Goal: Task Accomplishment & Management: Manage account settings

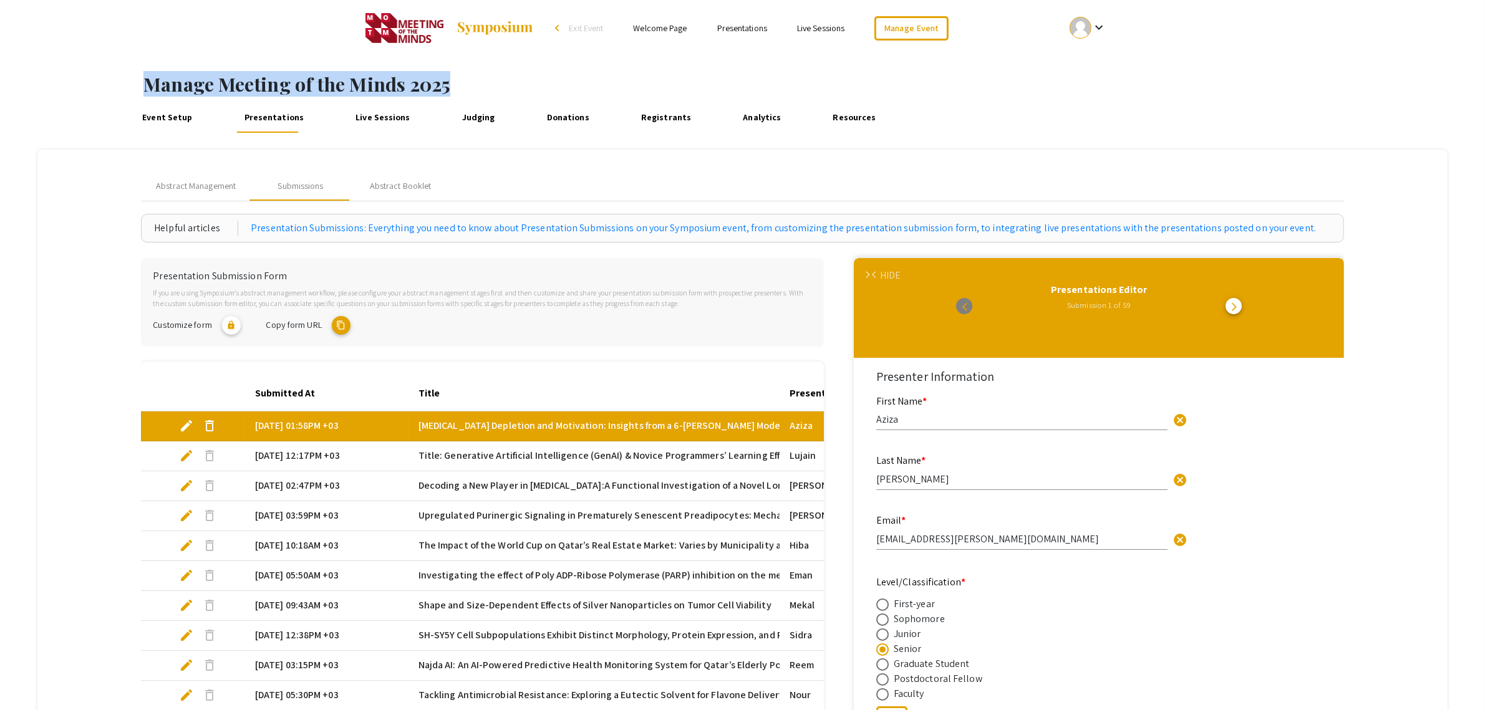
scroll to position [1247, 0]
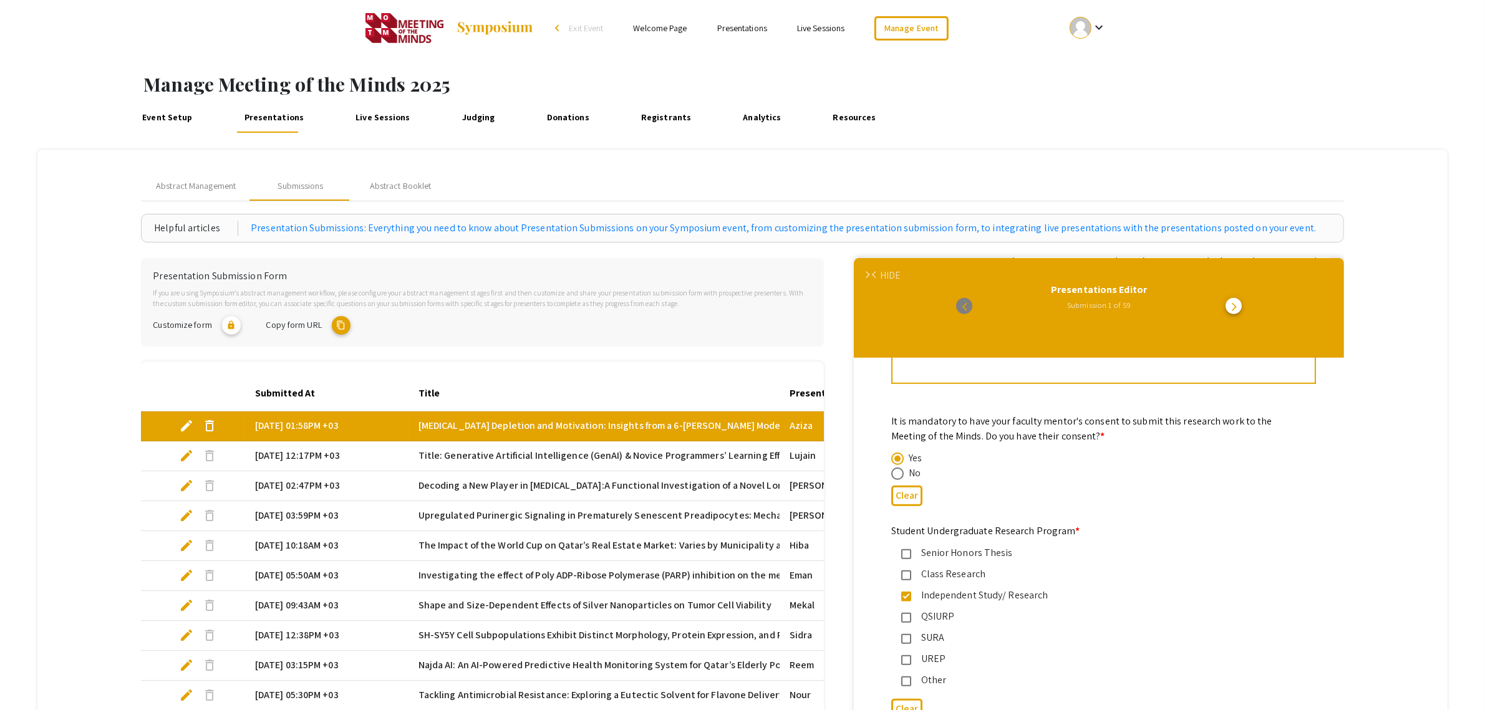
click at [561, 31] on div "arrow_back_ios" at bounding box center [558, 27] width 7 height 7
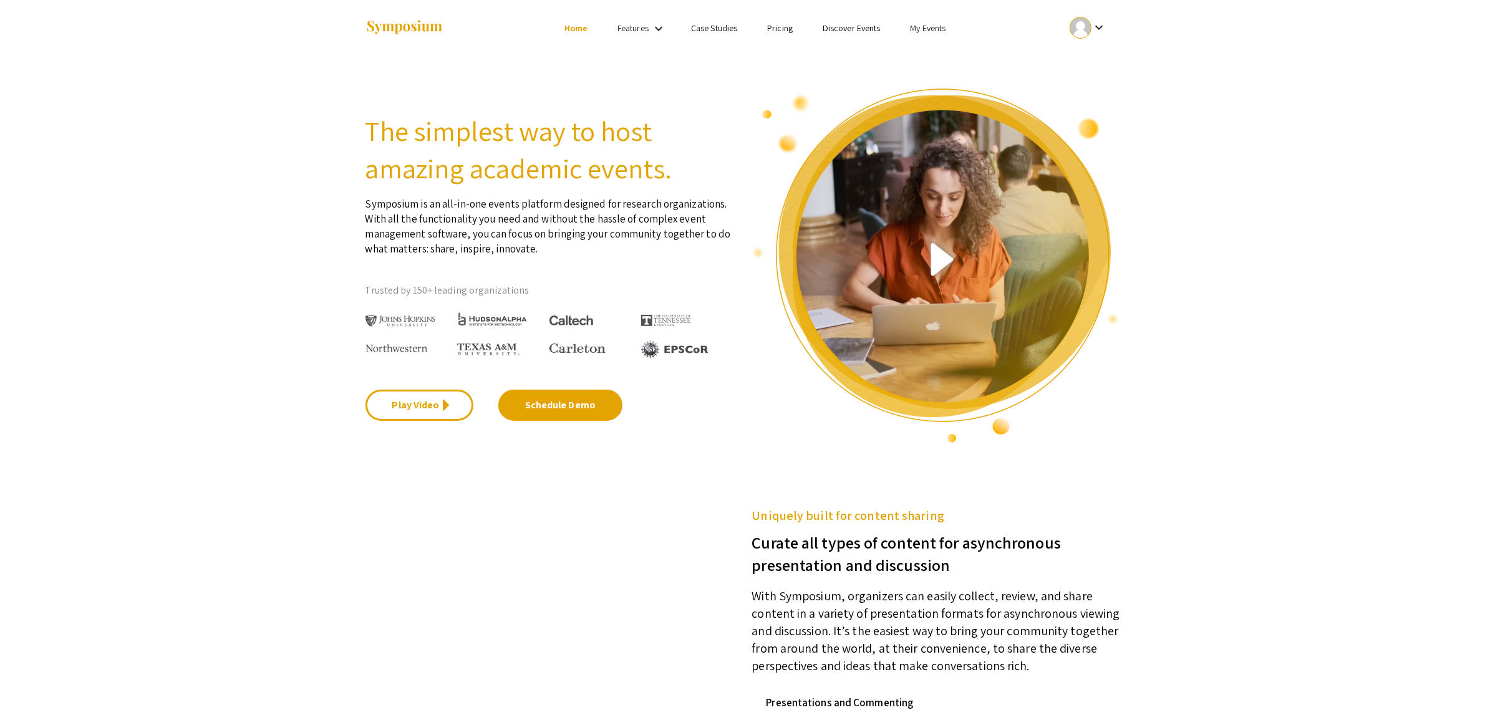
click at [943, 25] on link "My Events" at bounding box center [928, 27] width 36 height 11
click at [944, 54] on button "Events I've organized" at bounding box center [946, 56] width 107 height 30
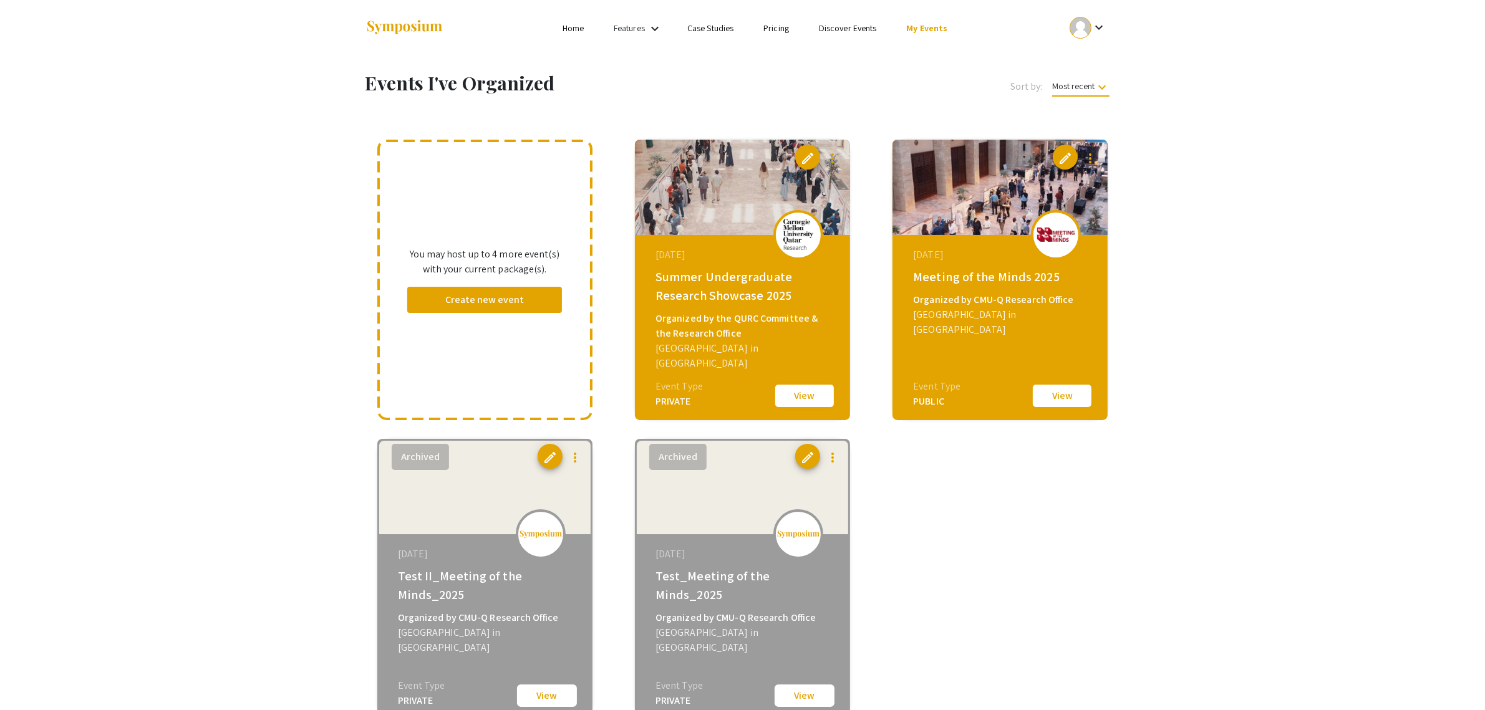
click at [786, 396] on button "View" at bounding box center [804, 396] width 62 height 26
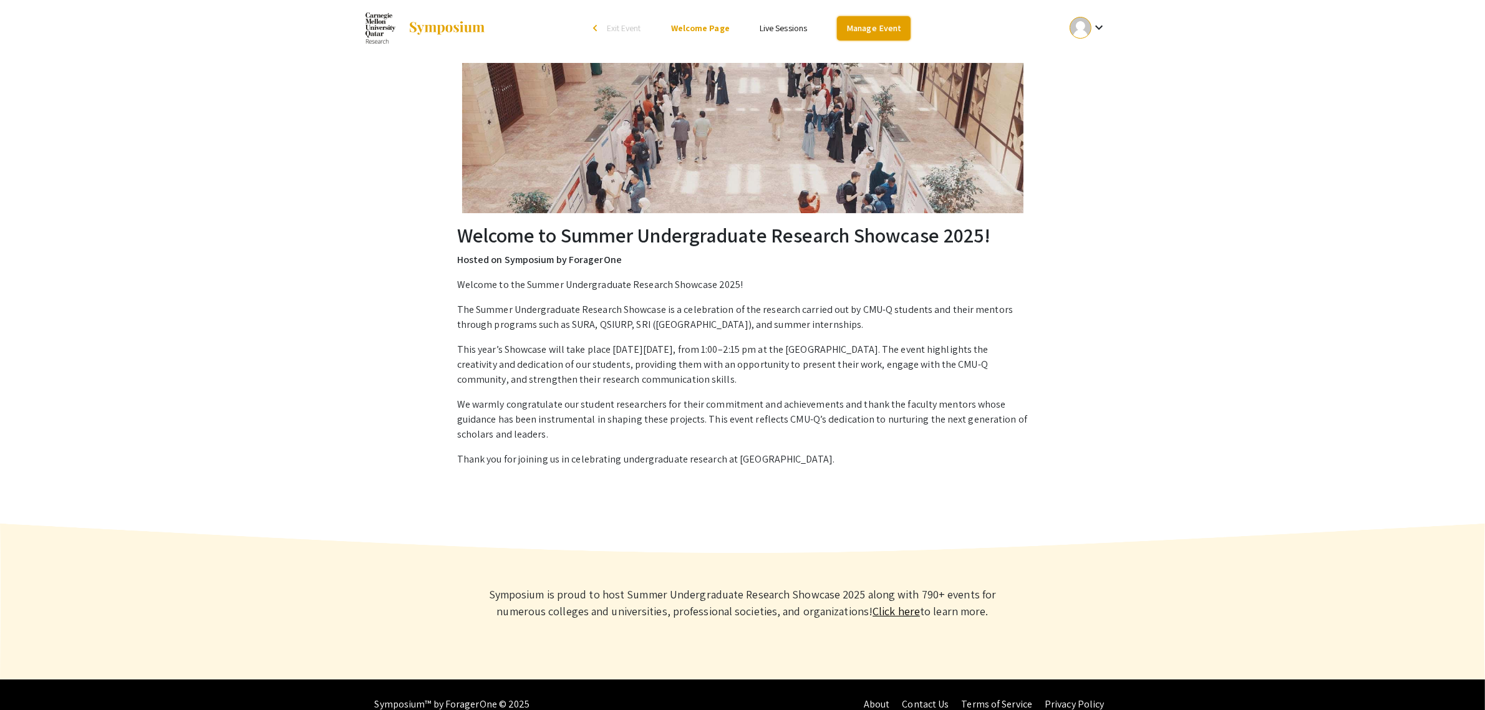
click at [870, 26] on link "Manage Event" at bounding box center [874, 28] width 74 height 24
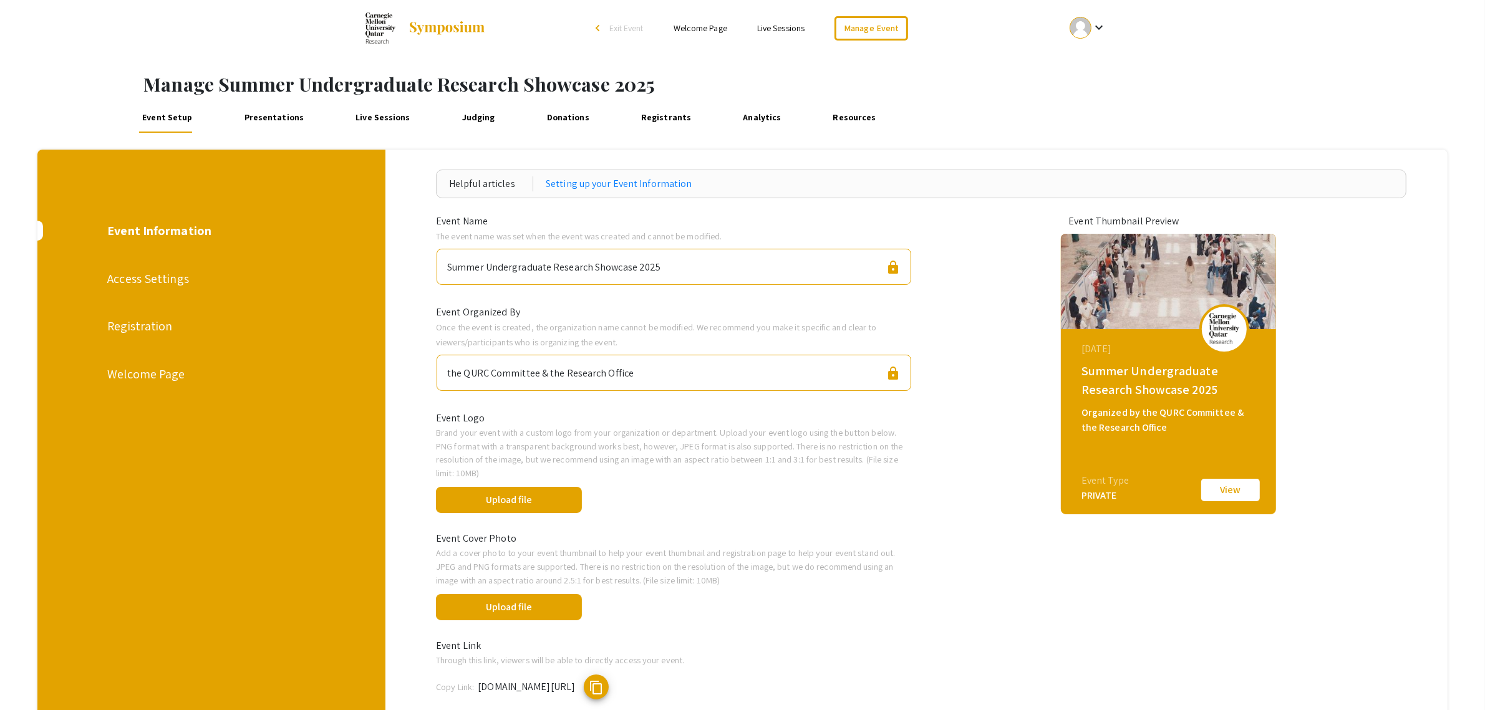
click at [280, 121] on link "Presentations" at bounding box center [274, 118] width 67 height 30
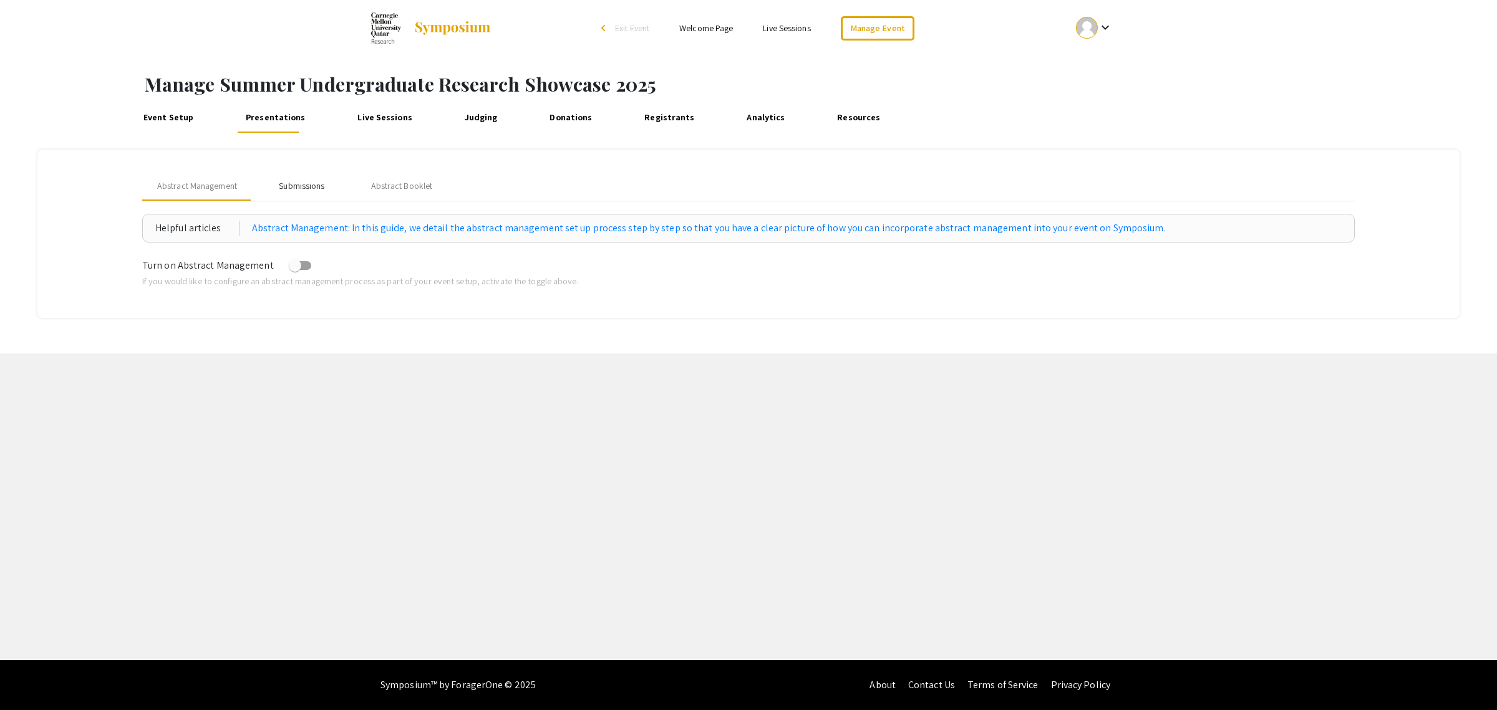
click at [300, 180] on div "Submissions" at bounding box center [302, 186] width 46 height 13
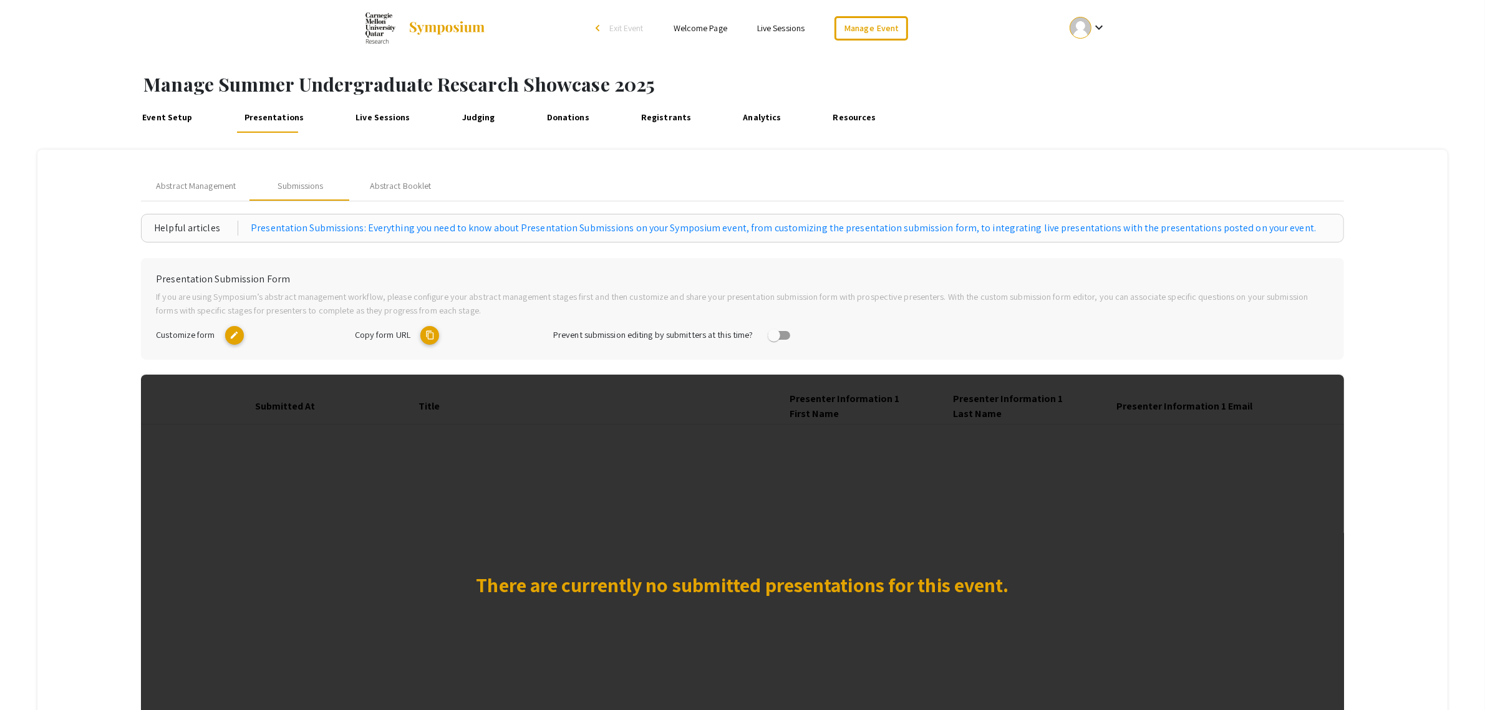
click at [431, 332] on mat-icon "content_copy" at bounding box center [429, 335] width 19 height 19
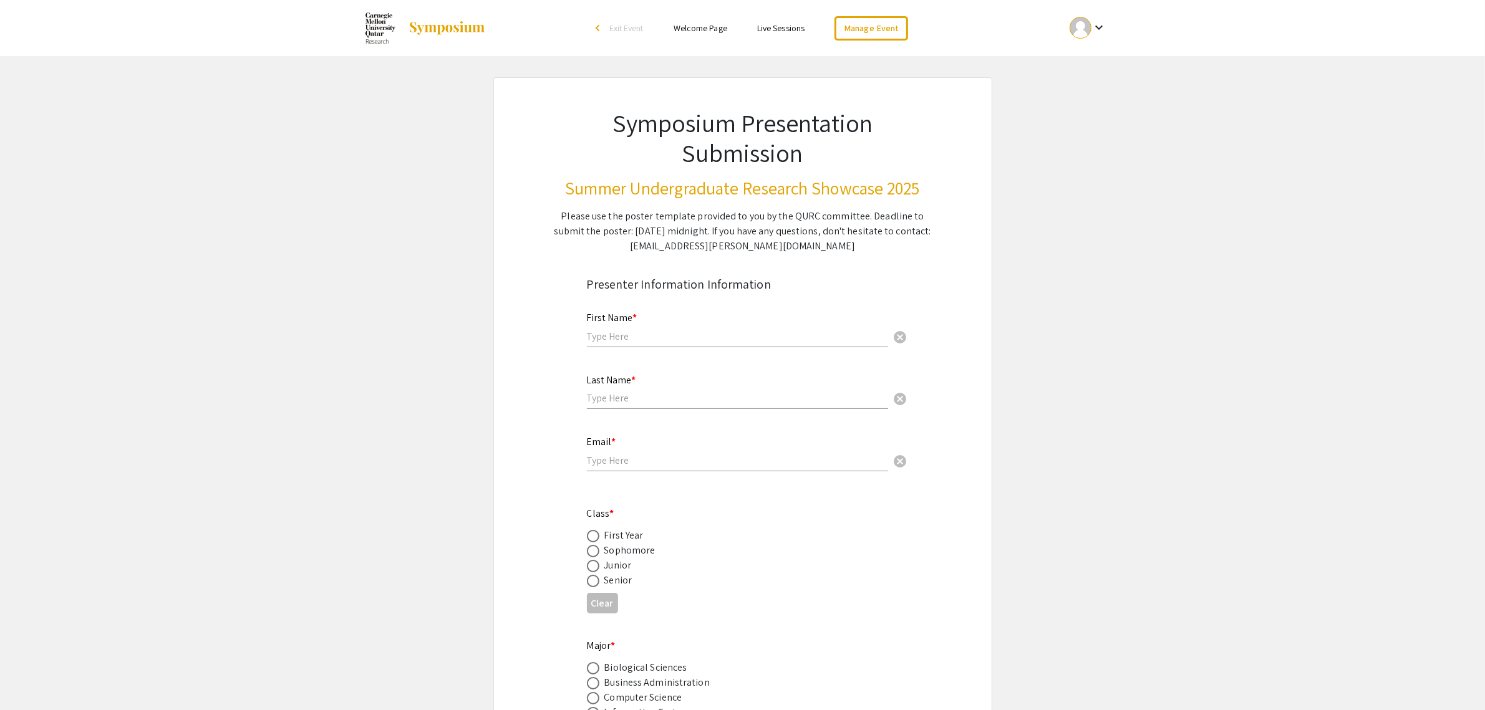
click at [680, 236] on div "Please use the poster template provided to you by the QURC committee. Deadline …" at bounding box center [742, 231] width 377 height 45
click at [863, 27] on link "Manage Event" at bounding box center [871, 28] width 74 height 24
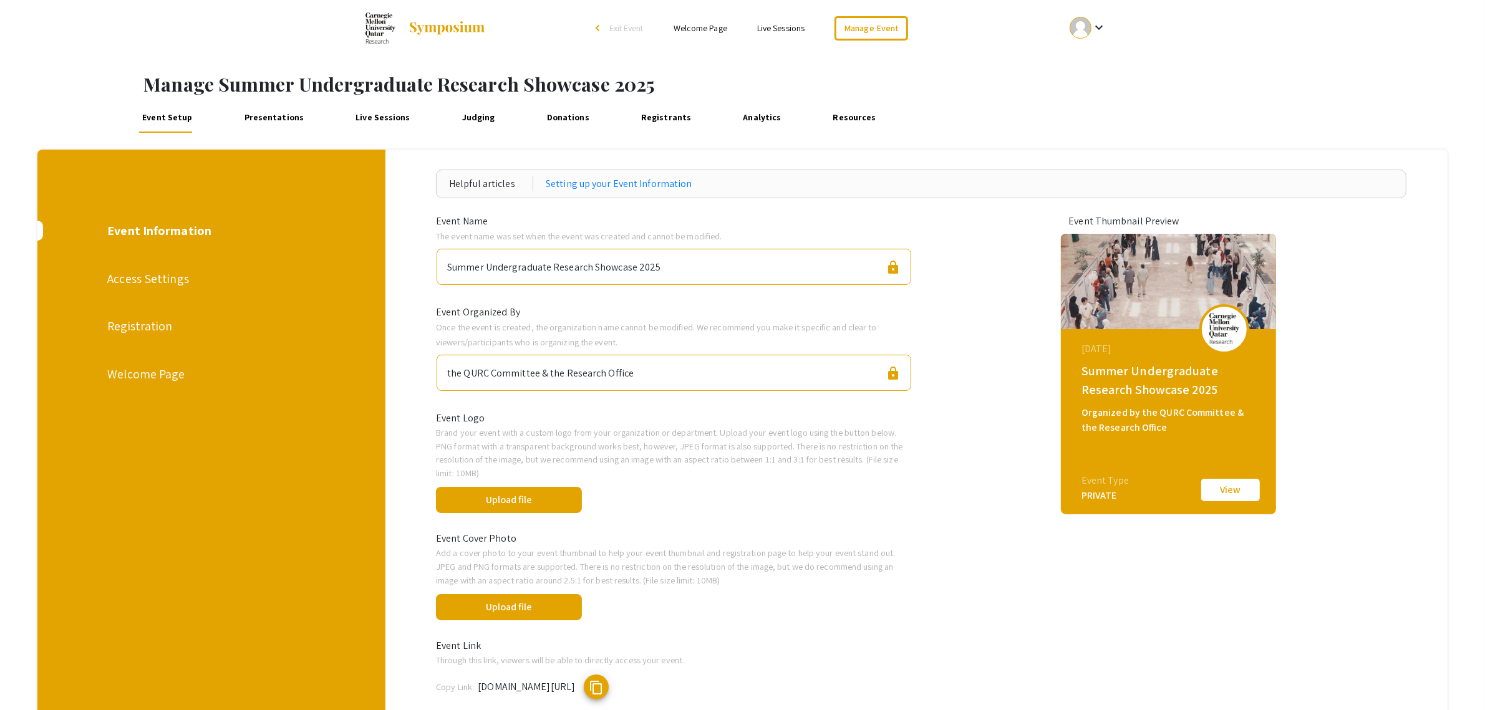
click at [290, 115] on link "Presentations" at bounding box center [274, 118] width 67 height 30
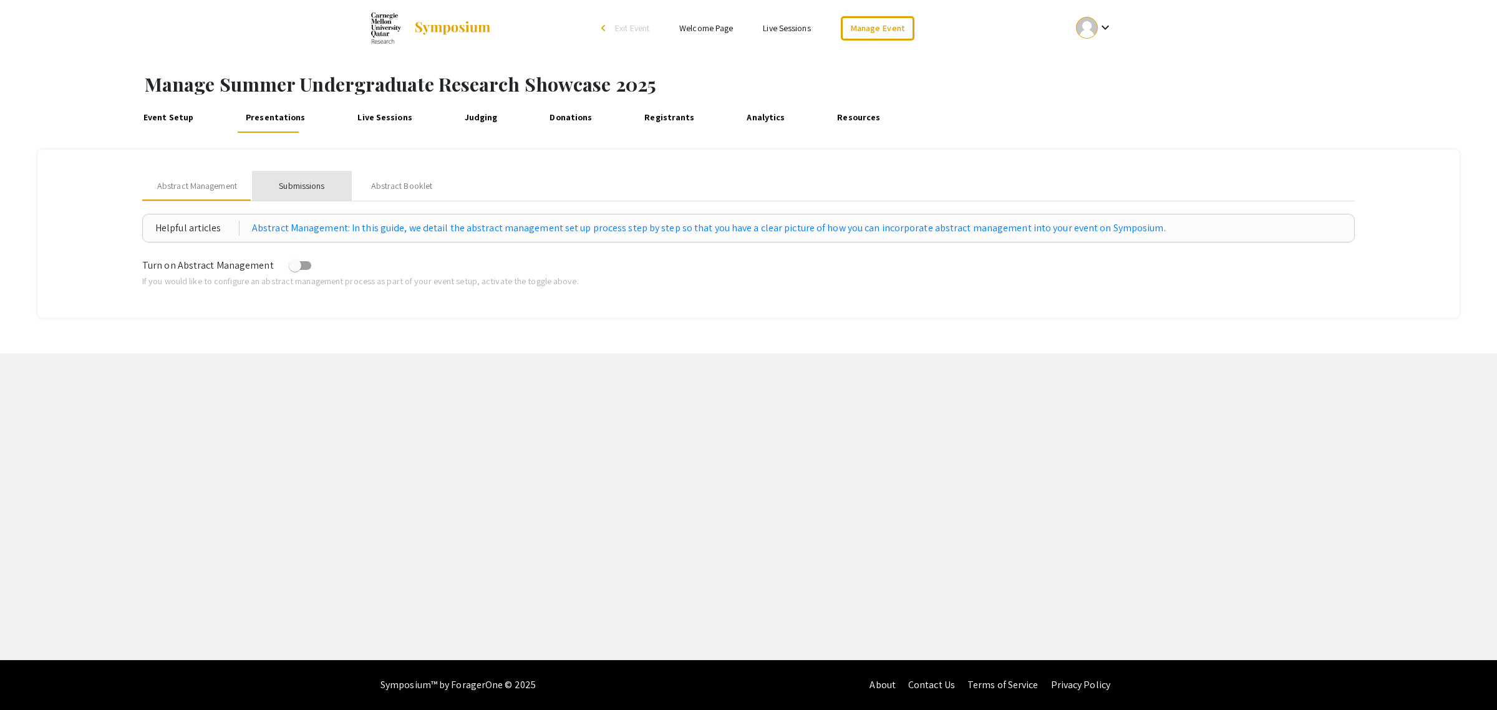
click at [296, 185] on div "Submissions" at bounding box center [302, 186] width 46 height 13
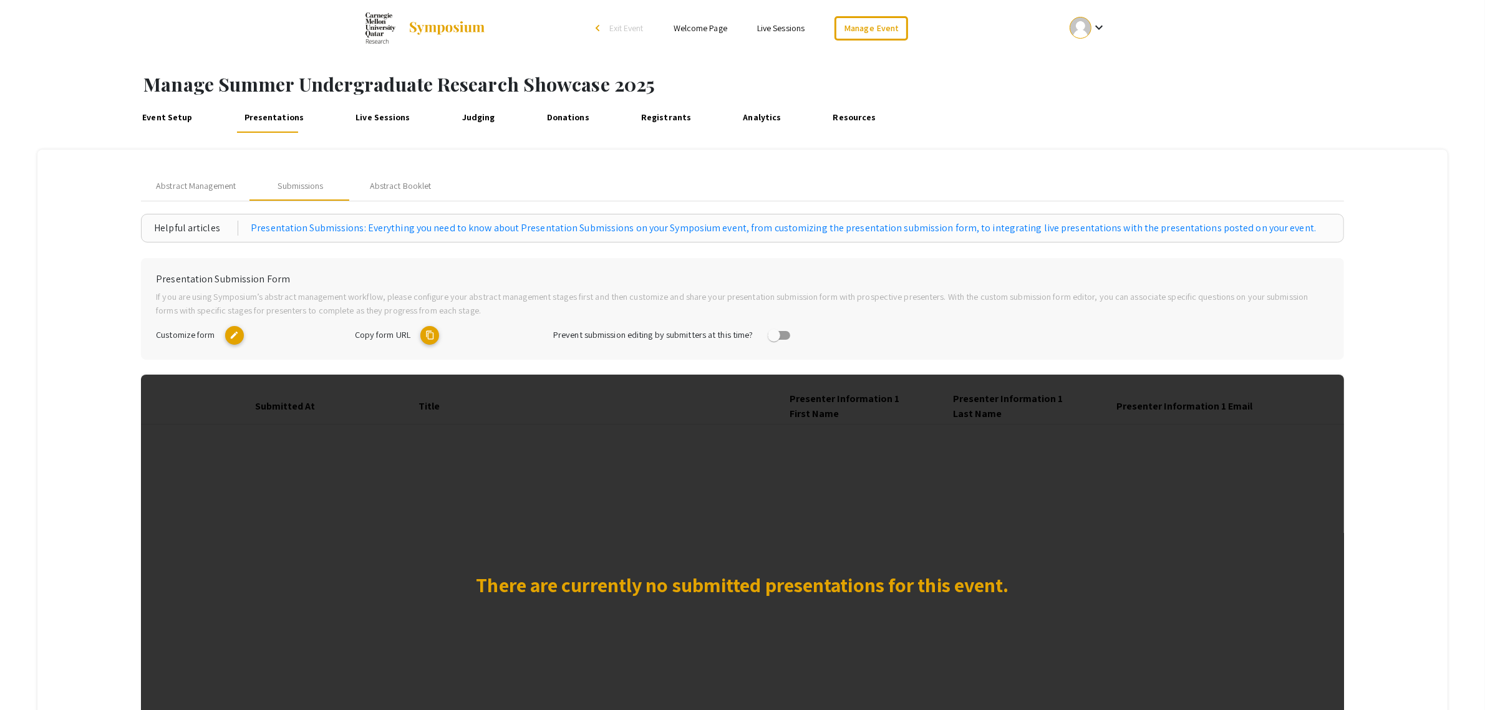
click at [239, 334] on mat-icon "edit" at bounding box center [234, 335] width 19 height 19
click at [438, 329] on mat-icon "content_copy" at bounding box center [429, 335] width 19 height 19
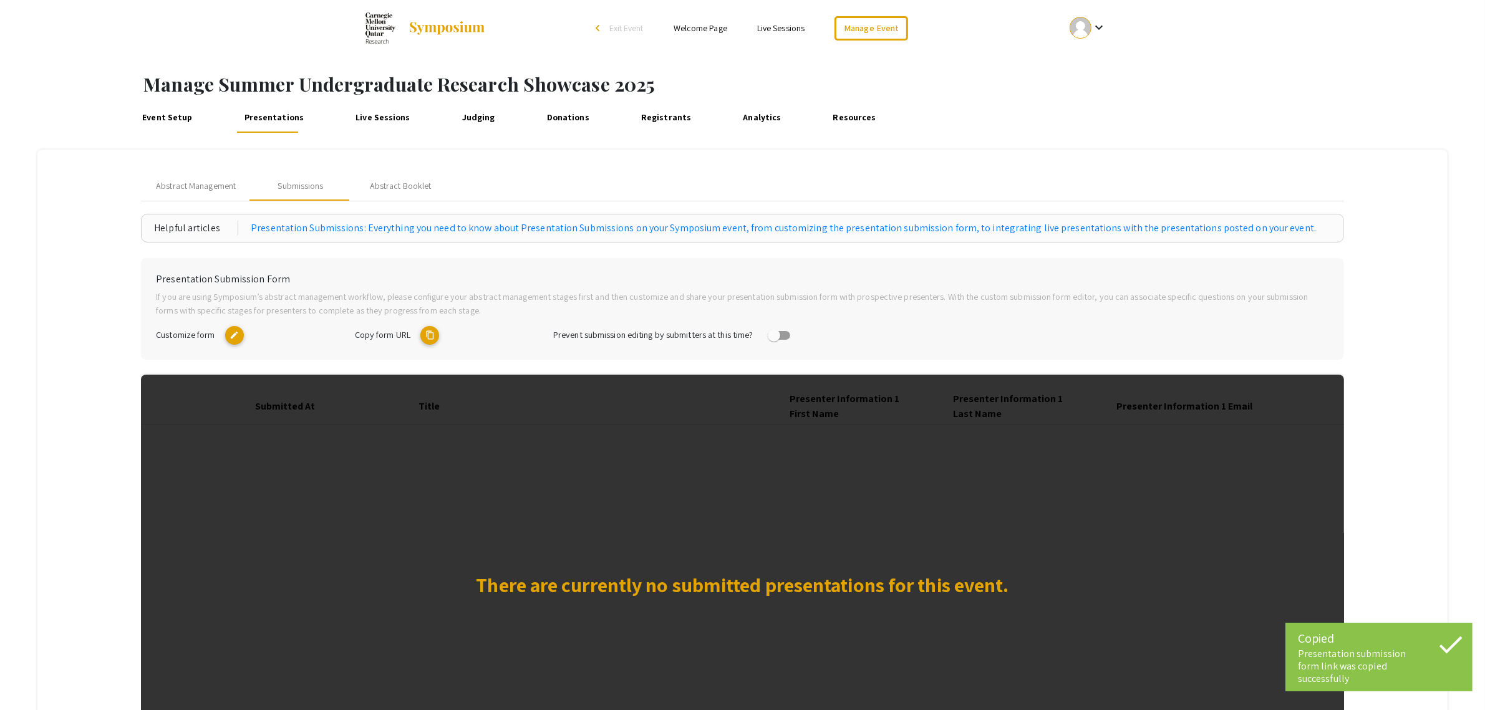
click at [434, 331] on mat-icon "content_copy" at bounding box center [429, 335] width 19 height 19
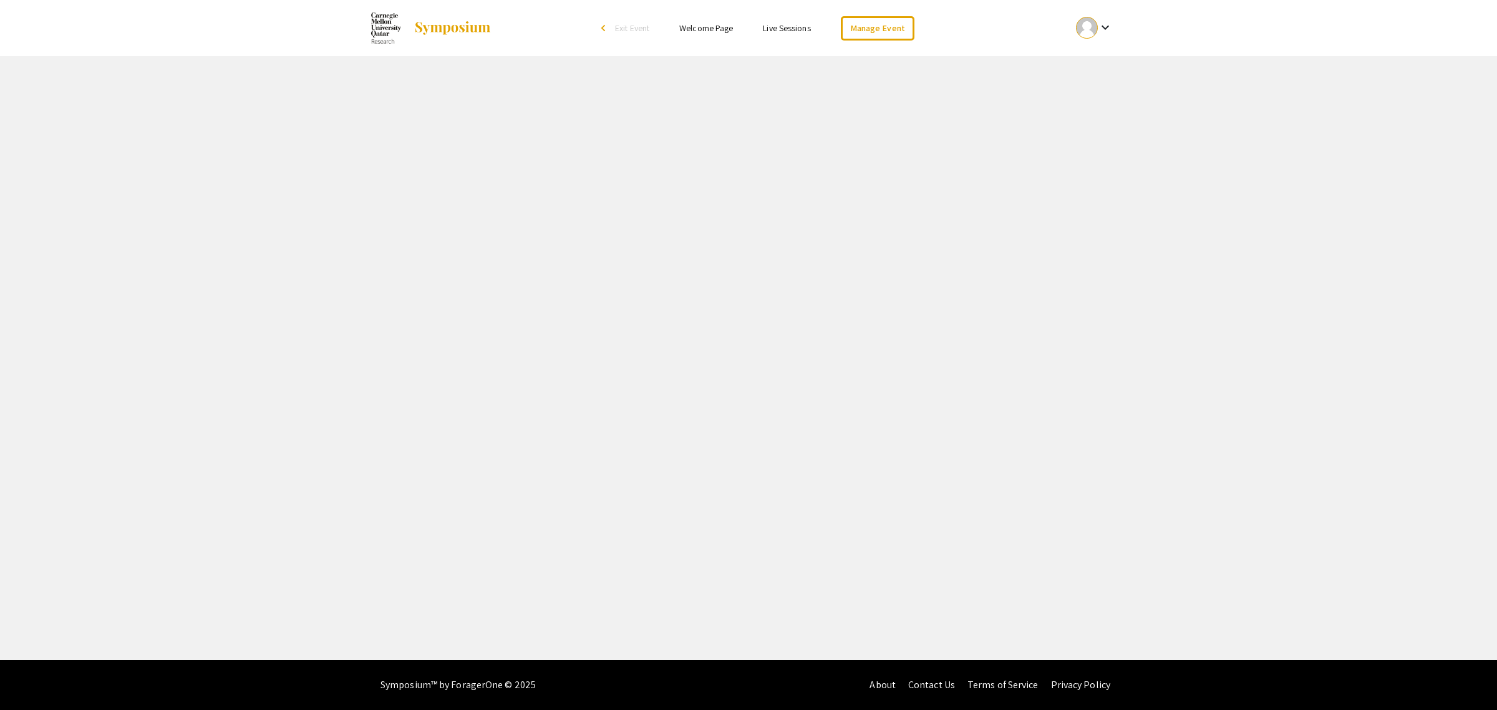
select select "8"
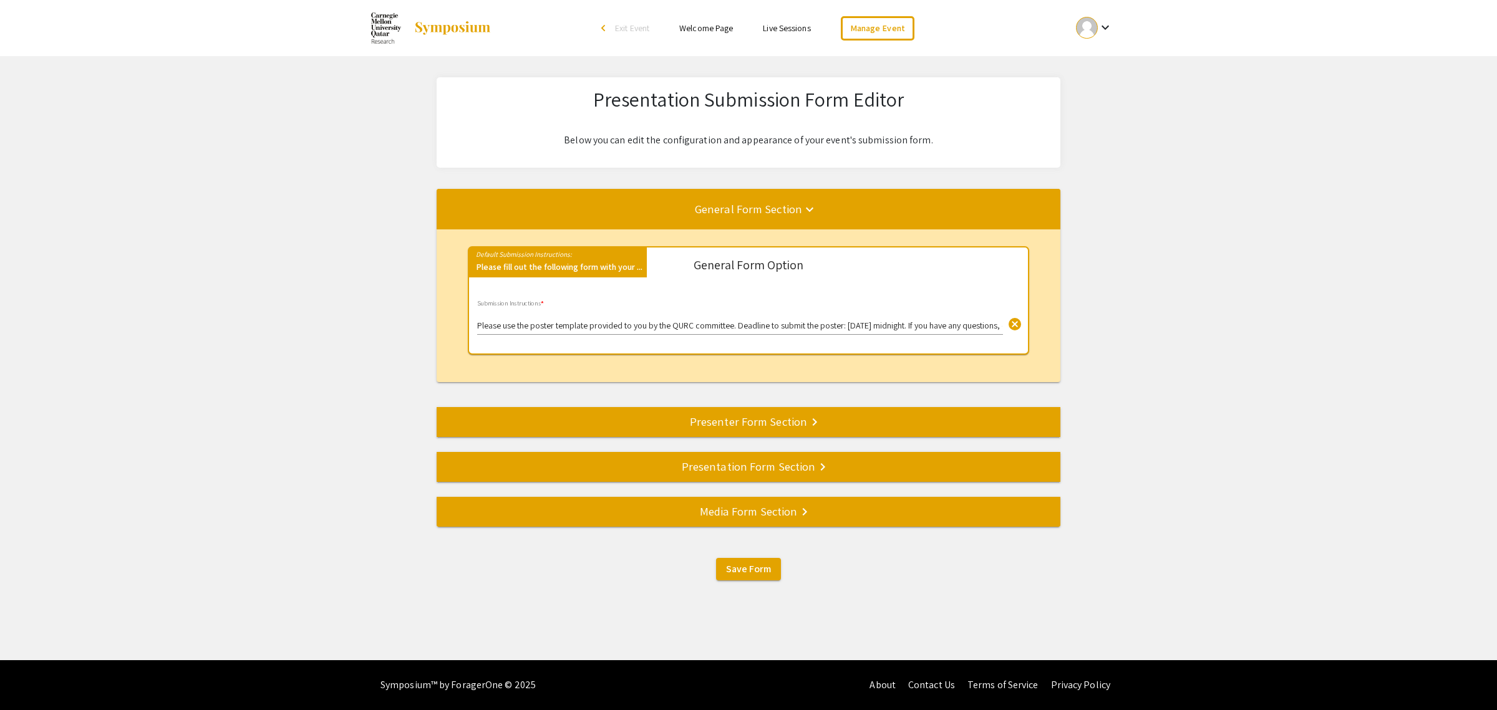
click at [521, 330] on input "Please use the poster template provided to you by the QURC committee. Deadline …" at bounding box center [740, 326] width 526 height 10
click at [644, 323] on input "Please use the poster template provided to you by the QURC committee. Deadline …" at bounding box center [740, 326] width 526 height 10
click at [732, 327] on input "Please use the poster template provided to you by the QURC committee. Deadline …" at bounding box center [740, 326] width 526 height 10
click at [838, 329] on input "Please use the poster template provided to you by the QURC committee. Deadline …" at bounding box center [740, 326] width 526 height 10
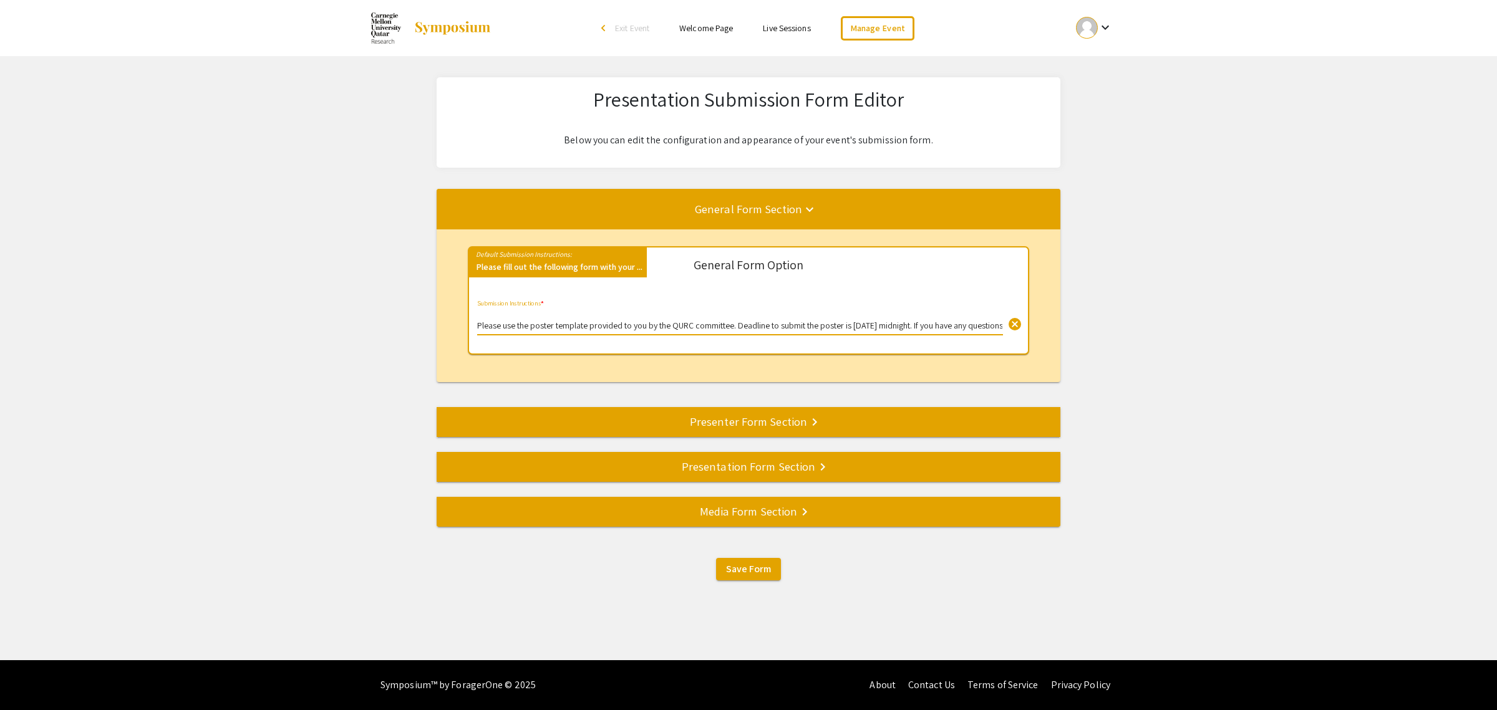
drag, startPoint x: 894, startPoint y: 329, endPoint x: 932, endPoint y: 328, distance: 38.7
click at [897, 329] on input "Please use the poster template provided to you by the QURC committee. Deadline …" at bounding box center [740, 326] width 526 height 10
click at [928, 328] on input "Please use the poster template provided to you by the QURC committee. Deadline …" at bounding box center [740, 326] width 526 height 10
type input "Please use the poster template provided to you by the QURC committee. Deadline …"
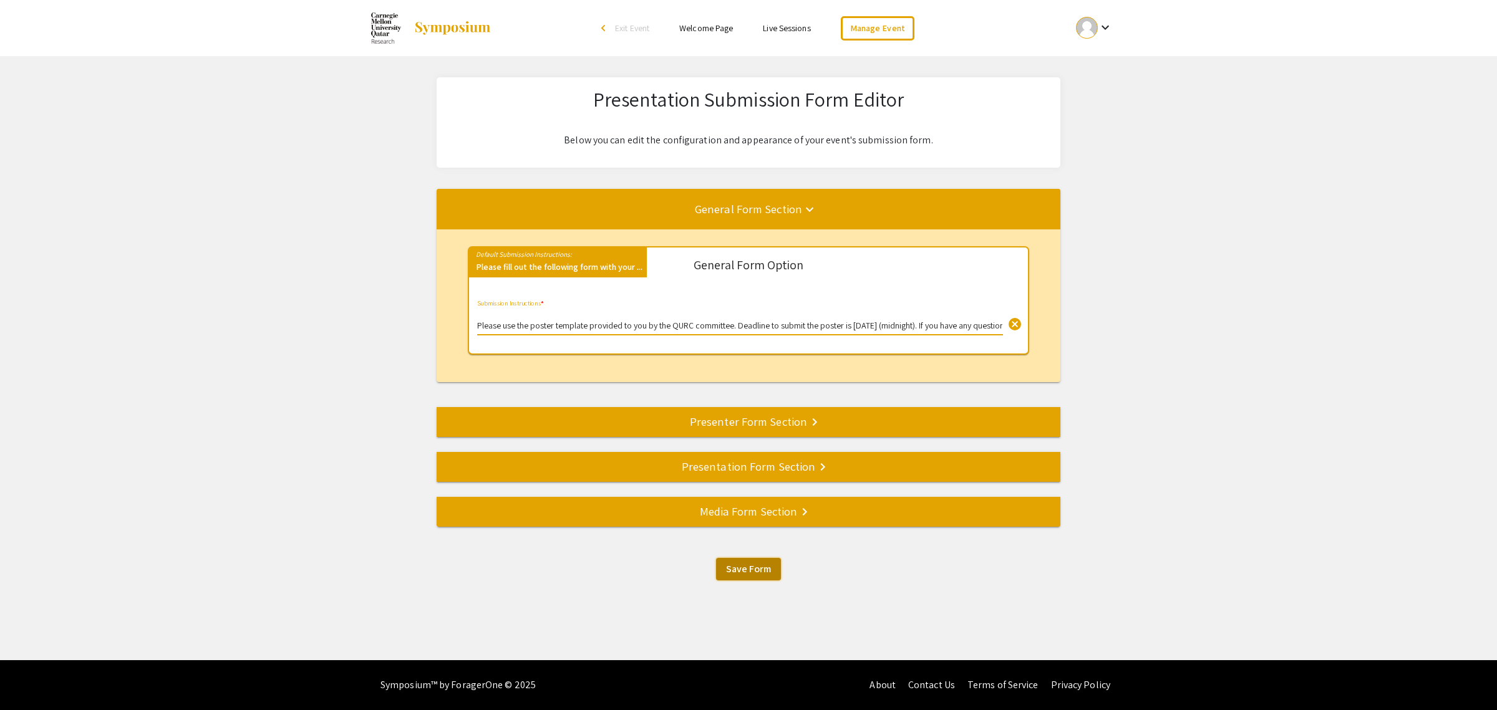
drag, startPoint x: 761, startPoint y: 579, endPoint x: 761, endPoint y: 571, distance: 7.5
click at [761, 578] on button "Save Form" at bounding box center [748, 569] width 65 height 22
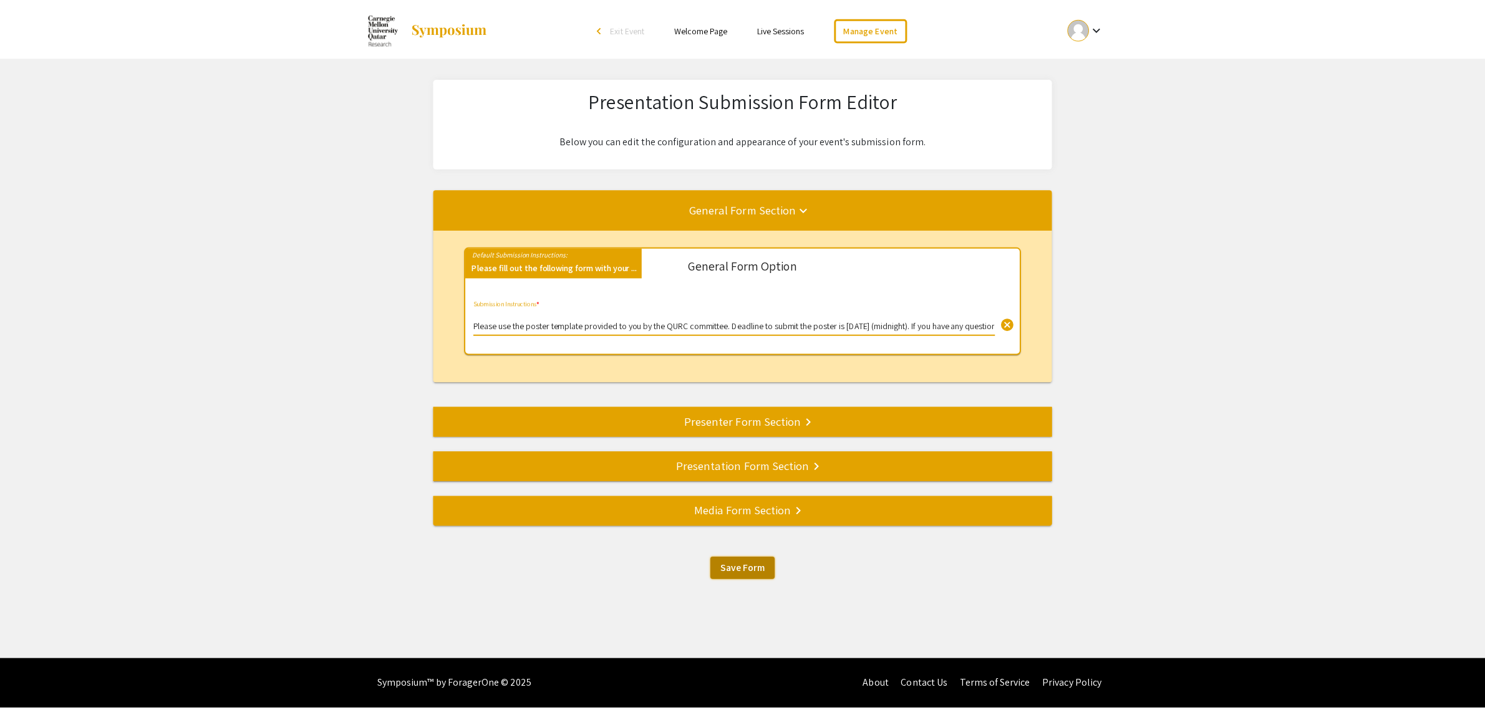
scroll to position [0, 0]
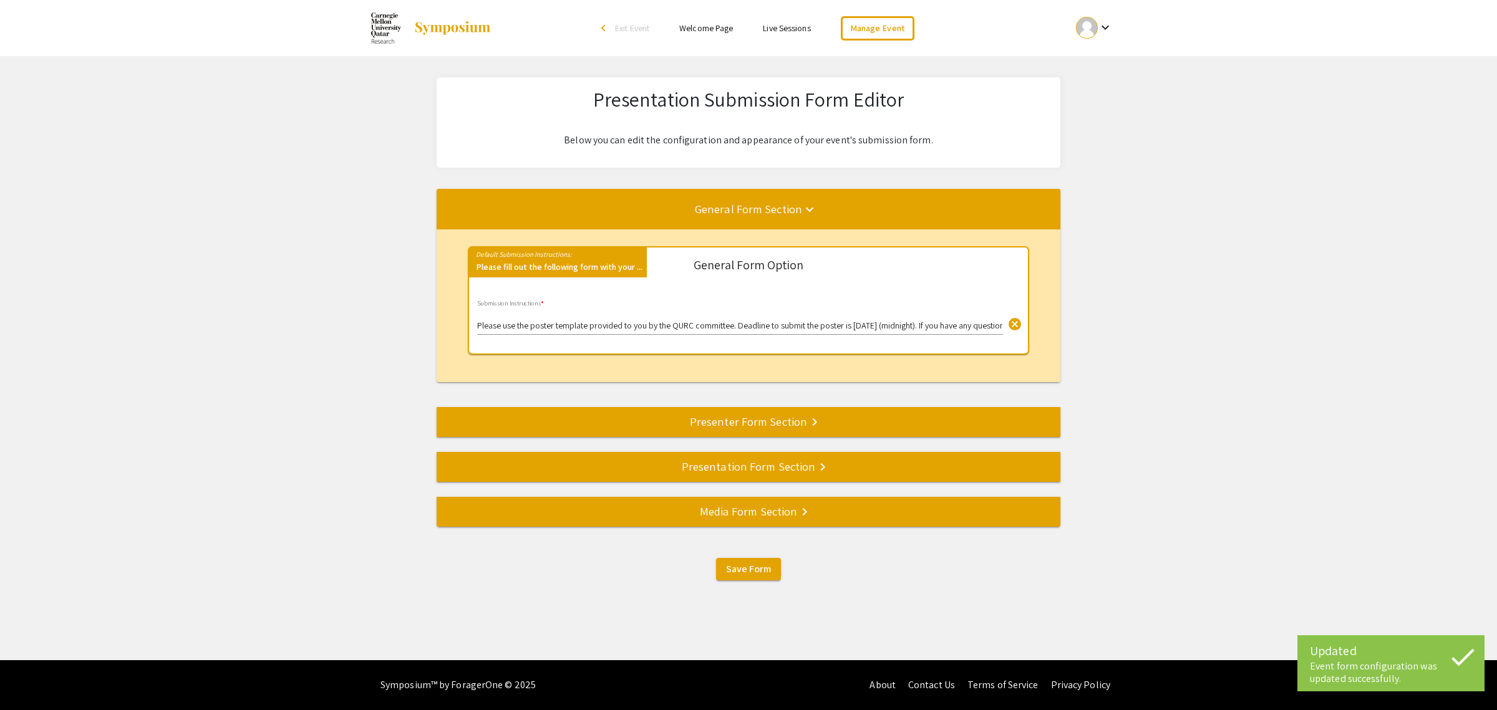
click at [700, 420] on div "Presenter Form Section keyboard_arrow_right" at bounding box center [749, 421] width 624 height 17
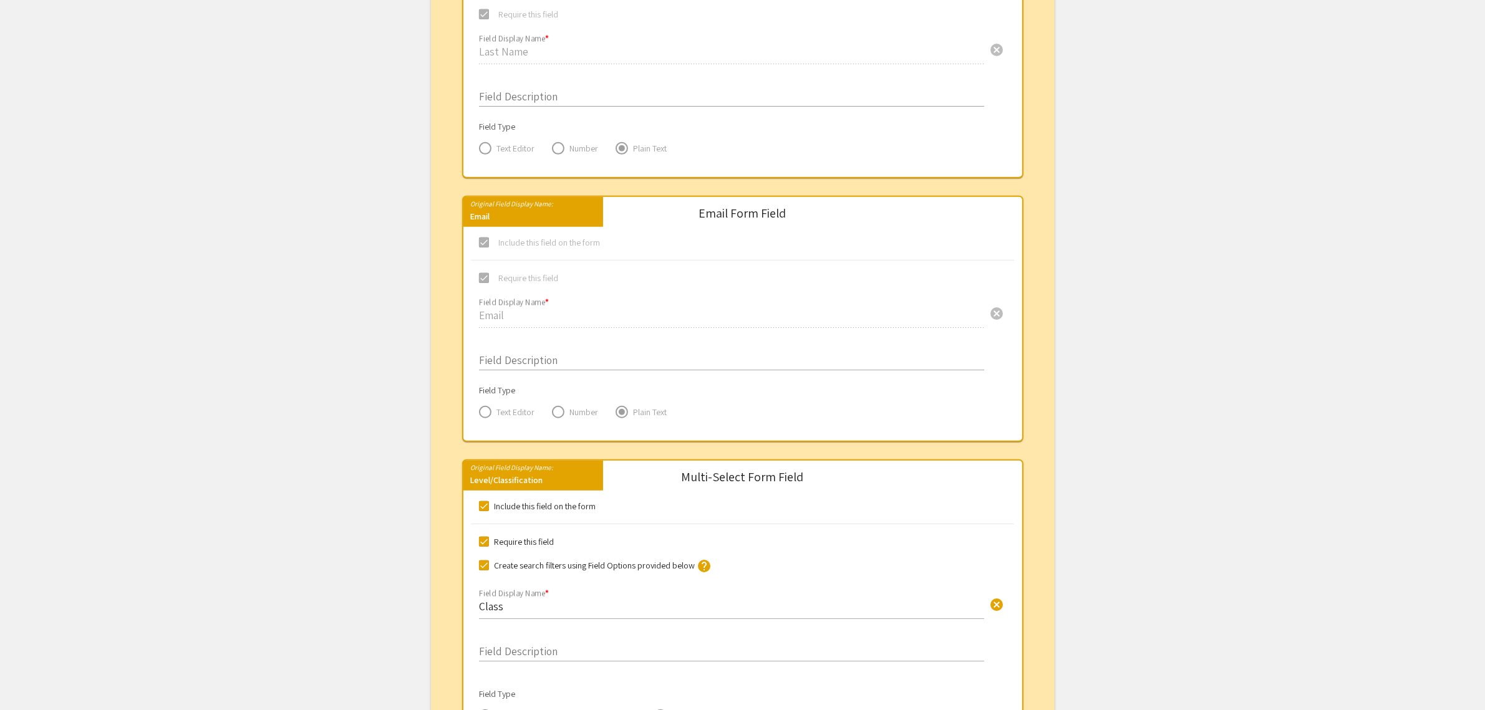
scroll to position [945, 0]
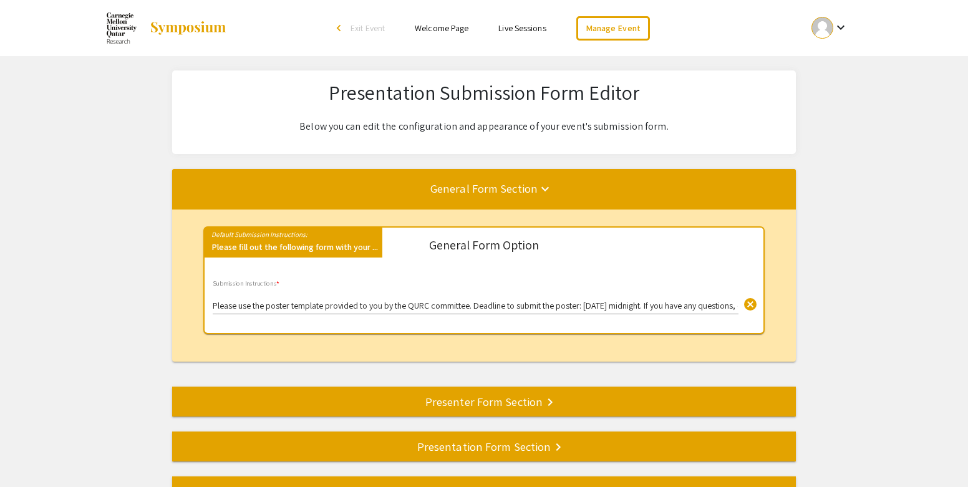
select select "8"
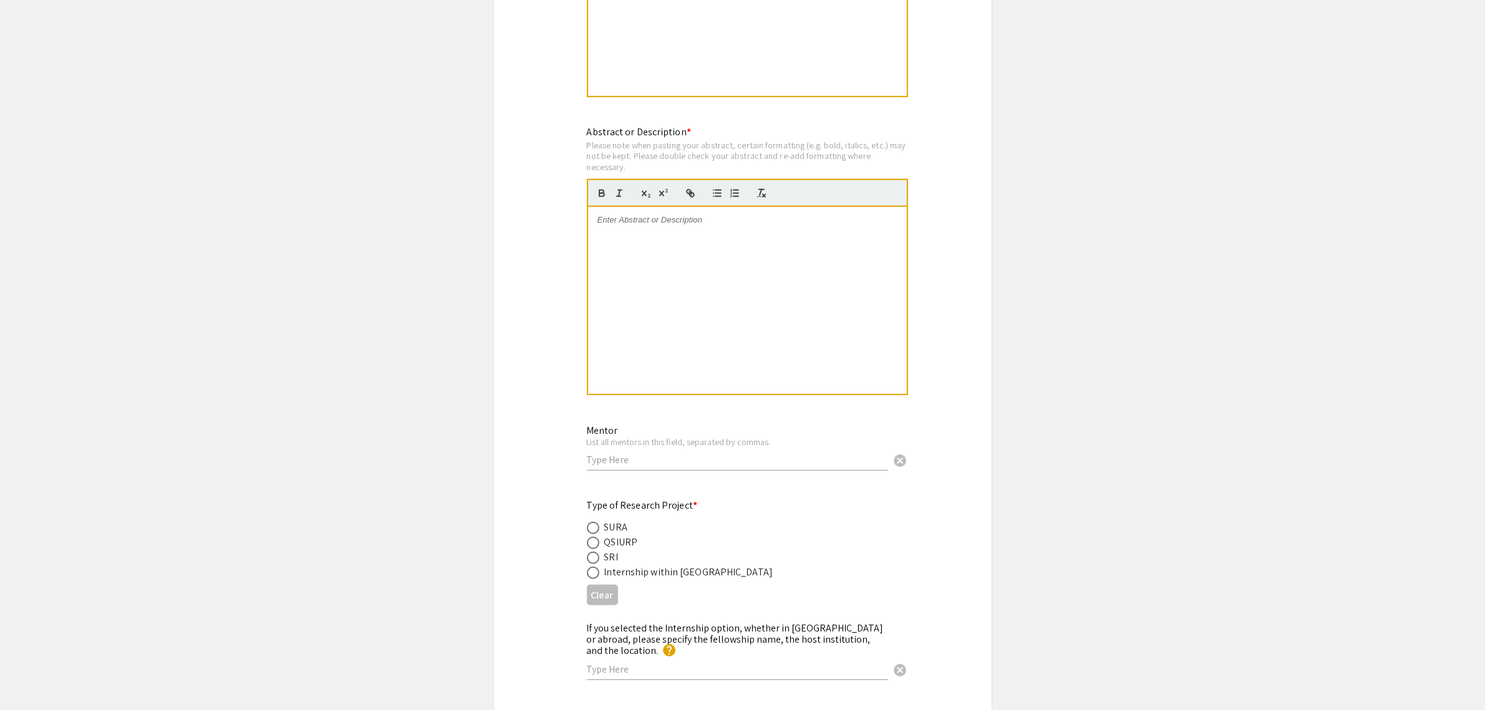
scroll to position [1169, 0]
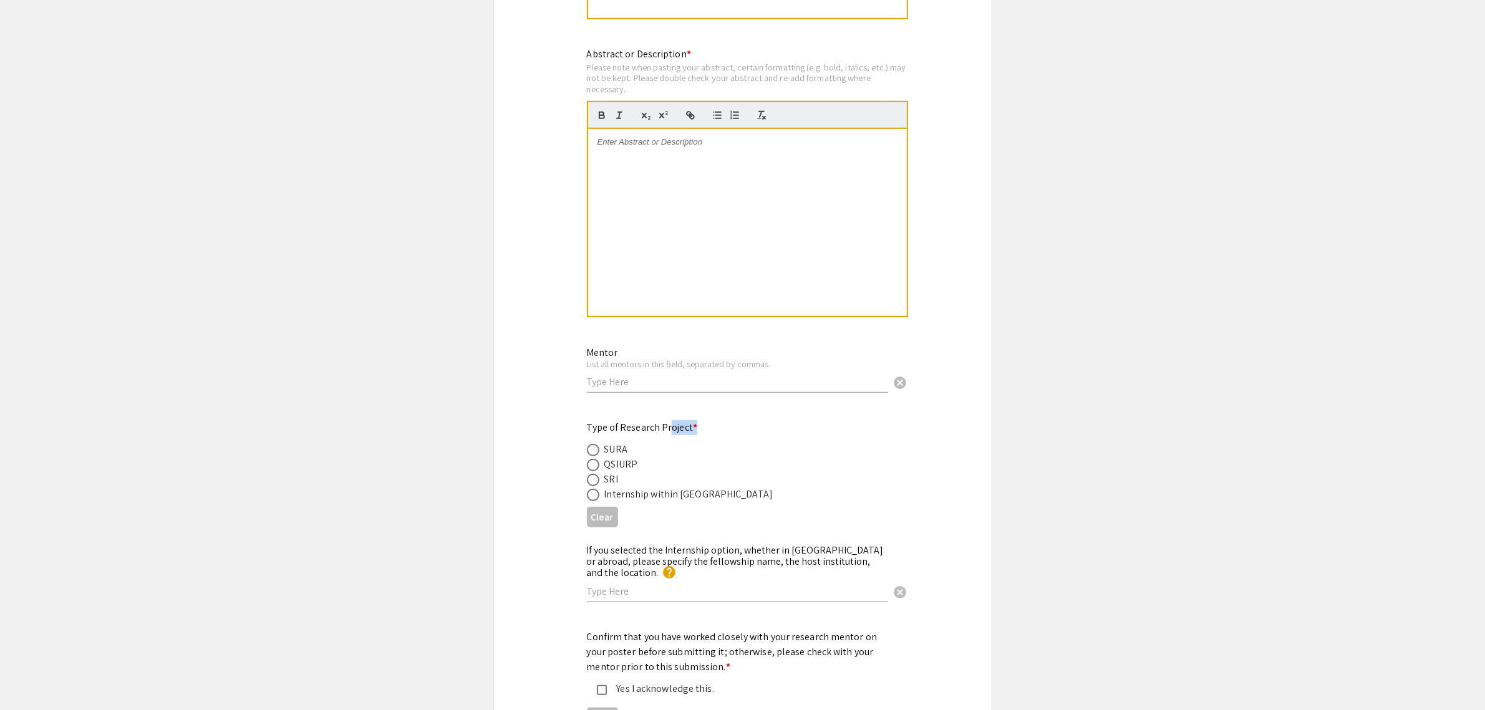
drag, startPoint x: 757, startPoint y: 423, endPoint x: 795, endPoint y: 420, distance: 37.5
click at [791, 420] on div "Type of Research Project * SURA QSIURP SRI Internship within [GEOGRAPHIC_DATA]" at bounding box center [733, 461] width 292 height 82
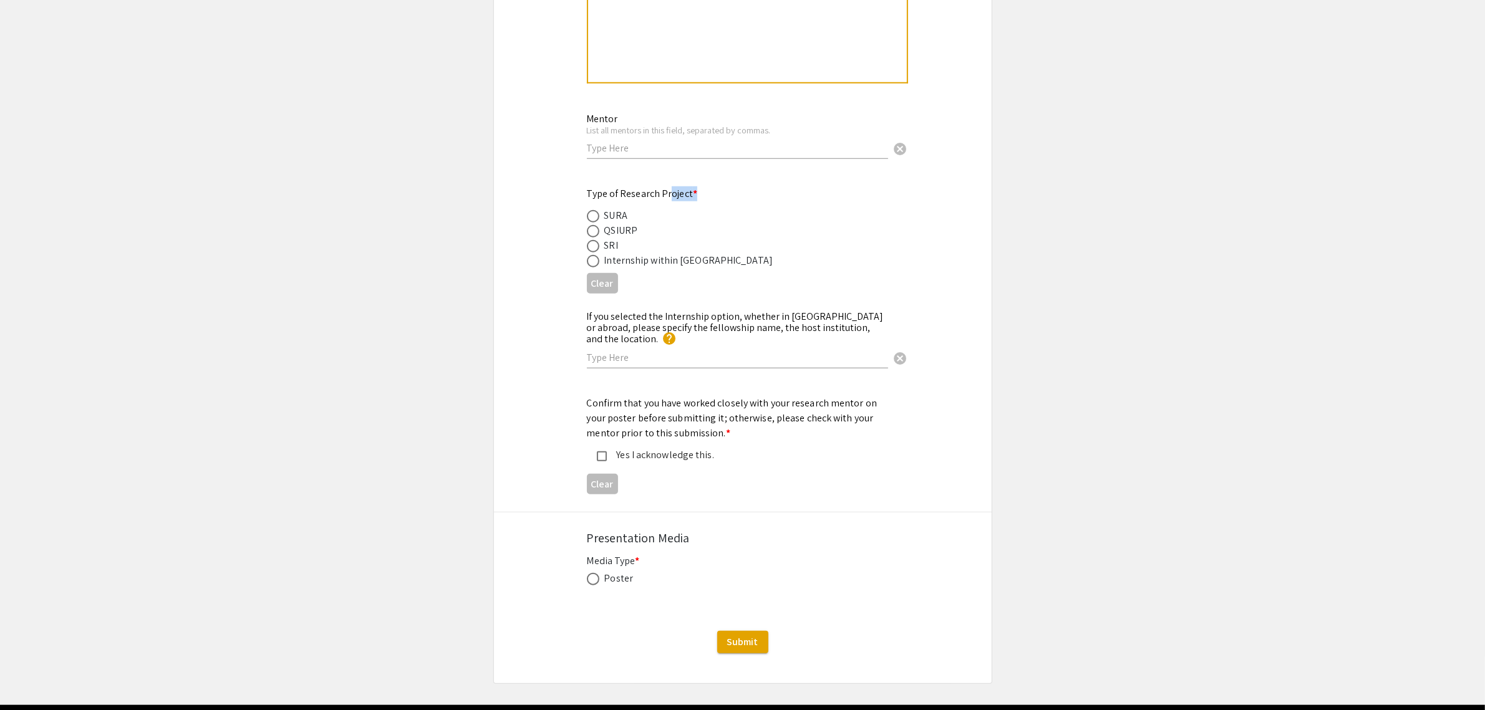
scroll to position [1432, 0]
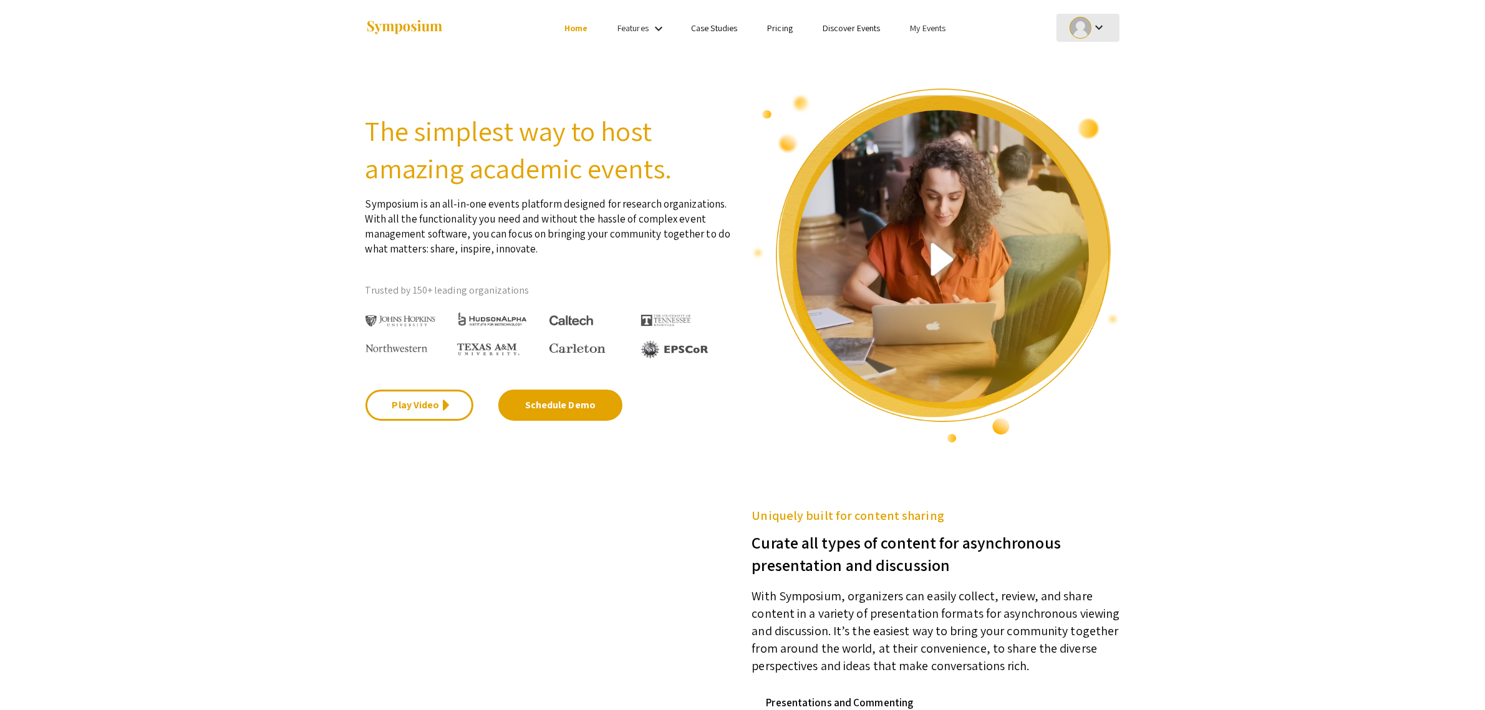
click at [1098, 29] on mat-icon "keyboard_arrow_down" at bounding box center [1098, 27] width 15 height 15
click at [917, 29] on link "My Events" at bounding box center [928, 27] width 36 height 11
click at [922, 64] on button "Events I've organized" at bounding box center [946, 56] width 107 height 30
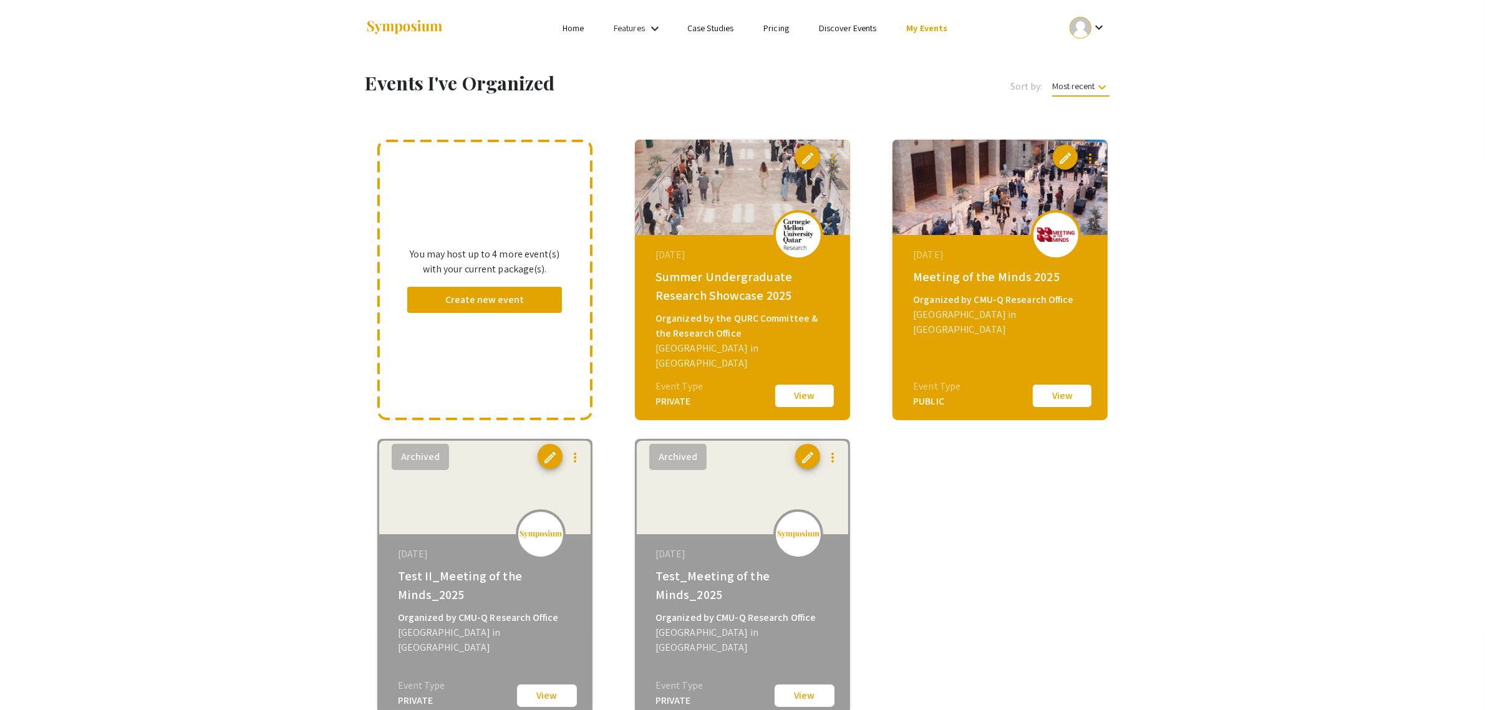
click at [802, 393] on button "View" at bounding box center [804, 396] width 62 height 26
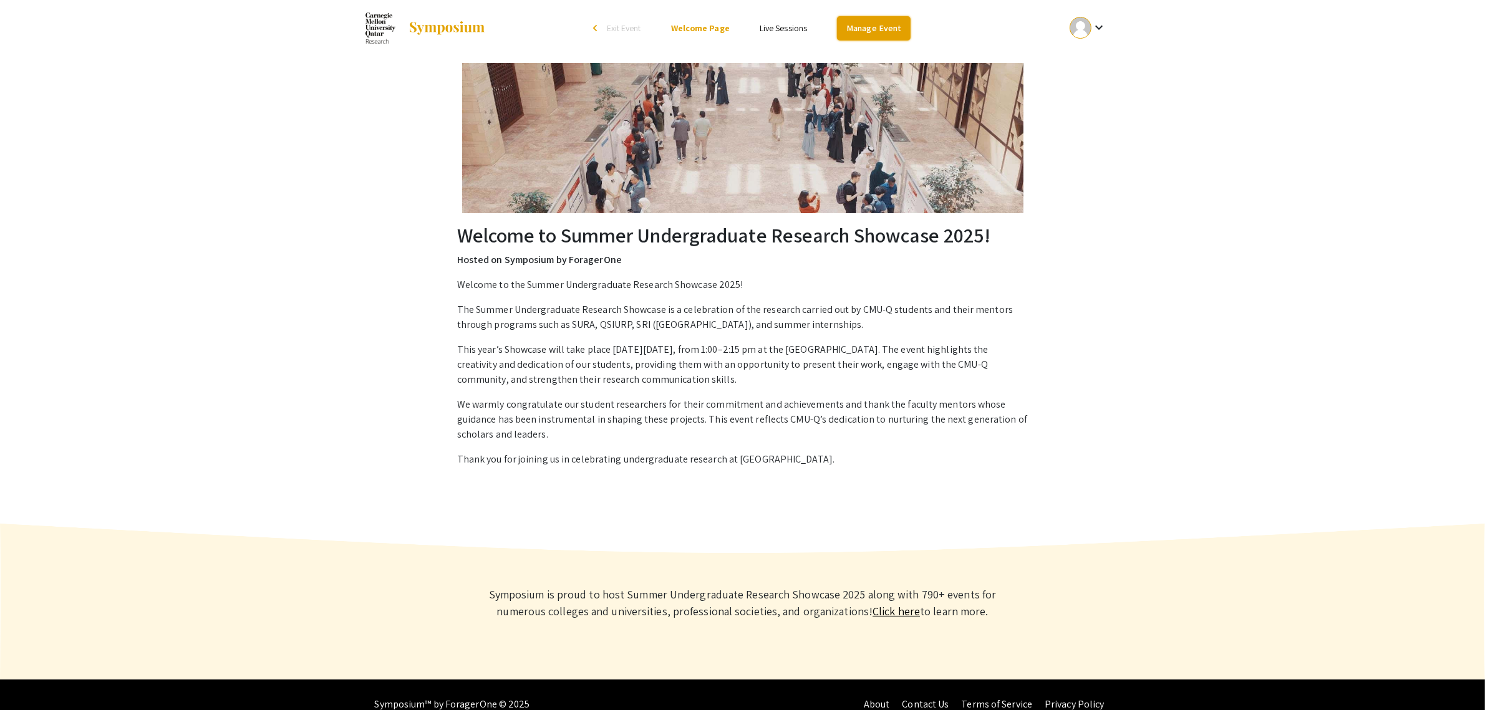
click at [861, 29] on link "Manage Event" at bounding box center [874, 28] width 74 height 24
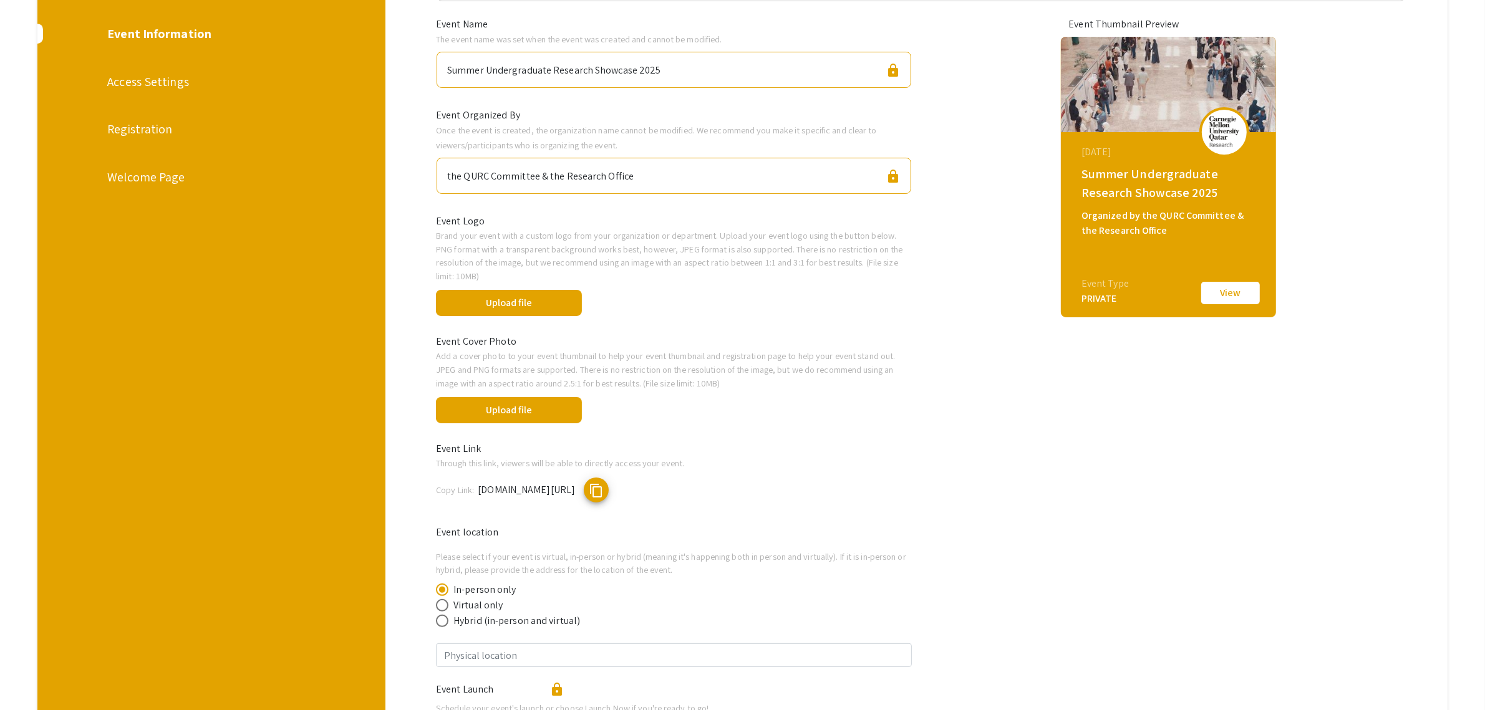
scroll to position [119, 0]
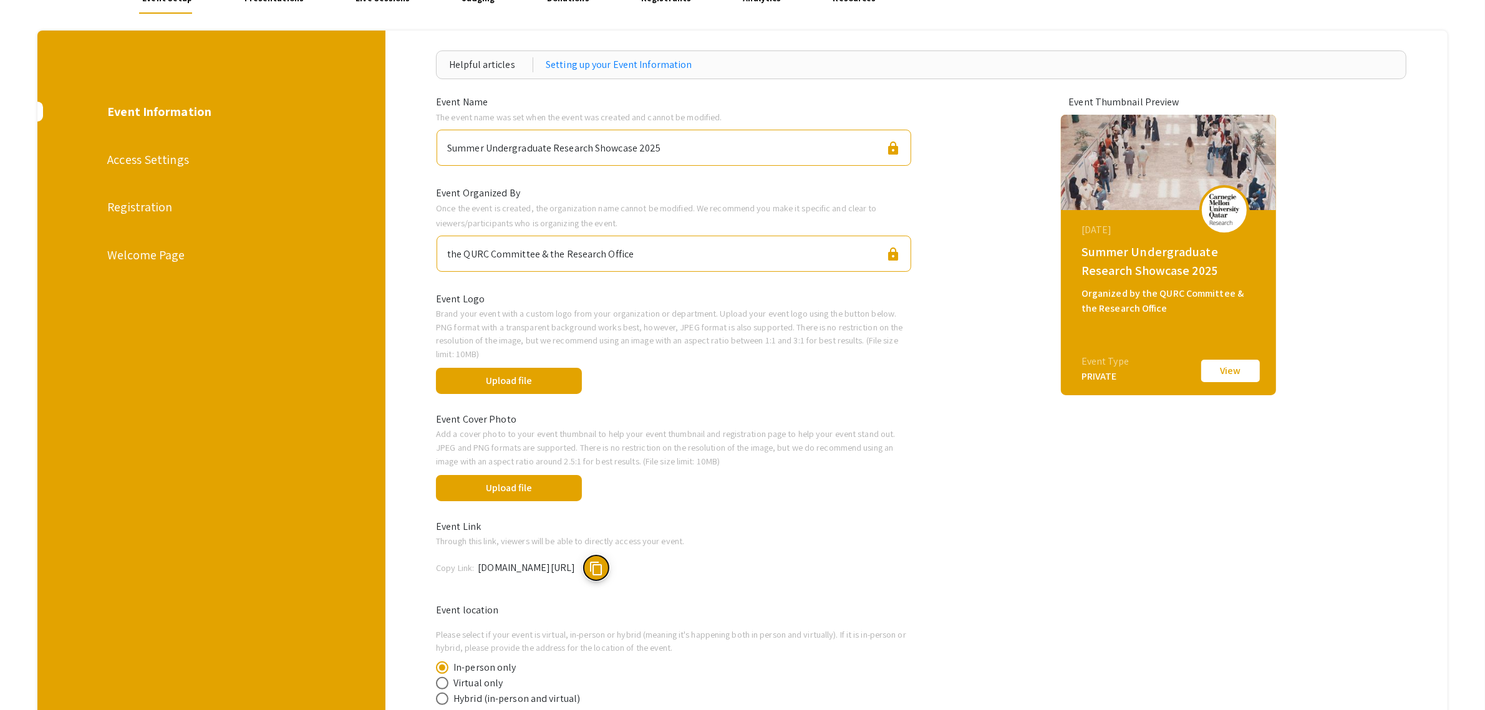
click at [604, 563] on span "content_copy" at bounding box center [596, 568] width 15 height 15
drag, startPoint x: 839, startPoint y: 565, endPoint x: 1191, endPoint y: 541, distance: 351.9
click at [604, 565] on span "content_copy" at bounding box center [596, 568] width 15 height 15
drag, startPoint x: 485, startPoint y: 565, endPoint x: 815, endPoint y: 566, distance: 329.9
click at [815, 566] on div "Copy Link: symposium.foragerone.com/summer-undergraduate-research-showcase-2025…" at bounding box center [674, 568] width 476 height 25
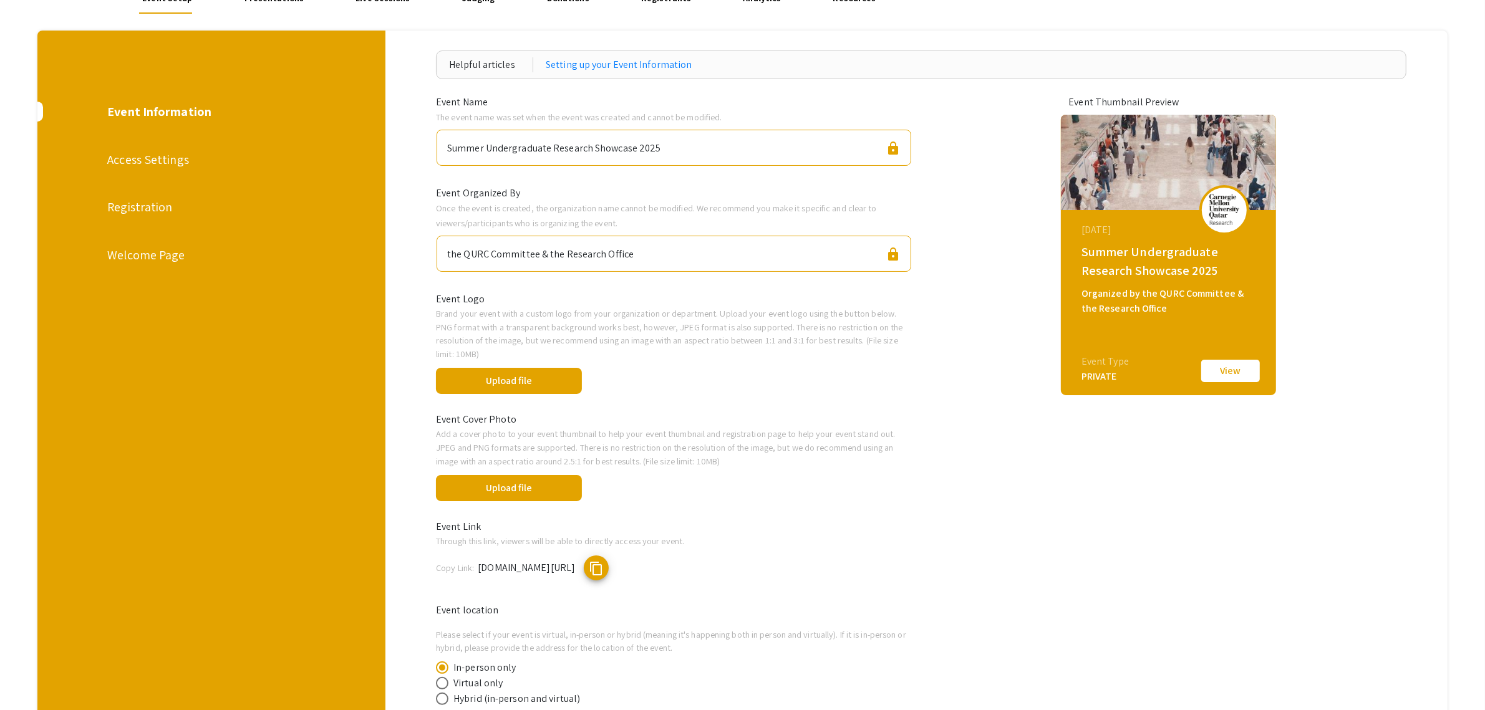
click at [575, 569] on span "symposium.foragerone.com/summer-undergraduate-research-showcase-2025" at bounding box center [526, 567] width 97 height 13
click at [604, 561] on span "content_copy" at bounding box center [596, 568] width 15 height 15
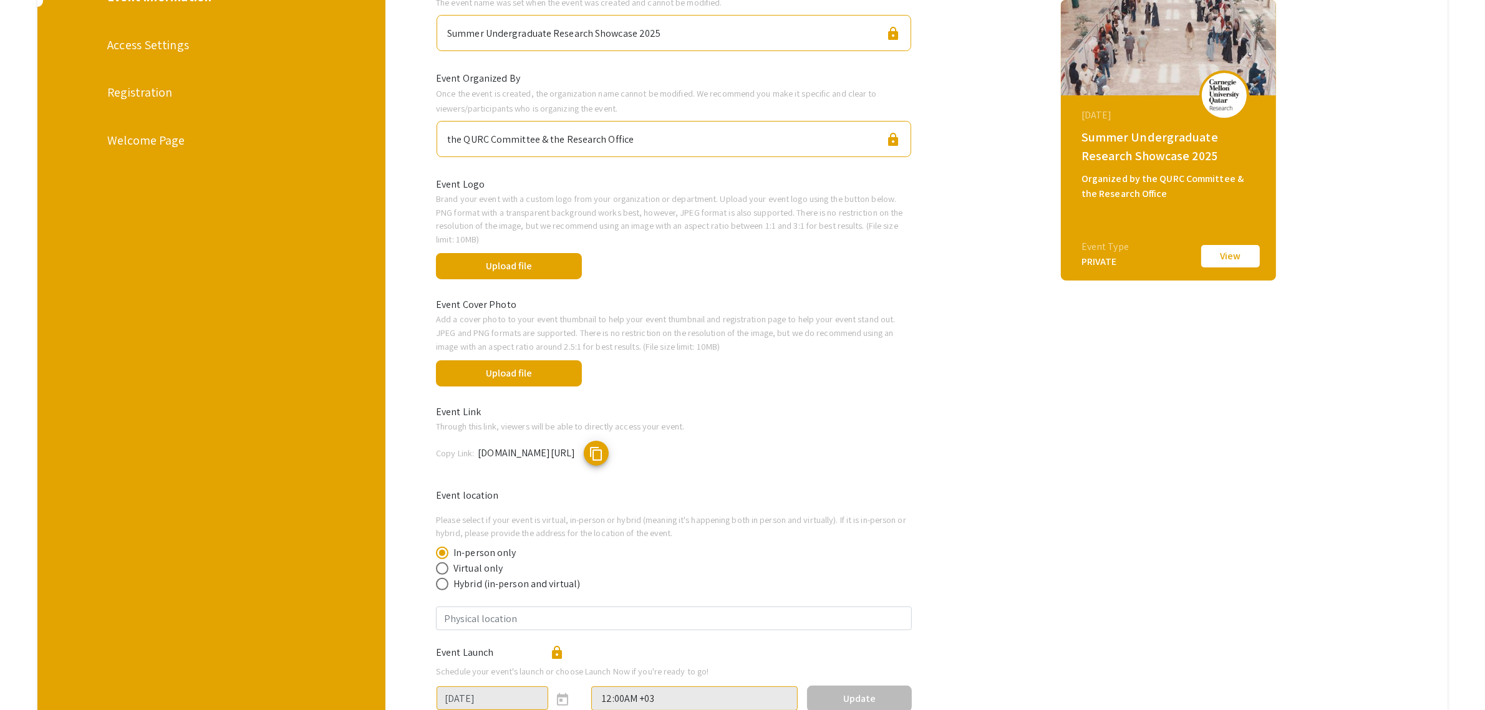
scroll to position [0, 0]
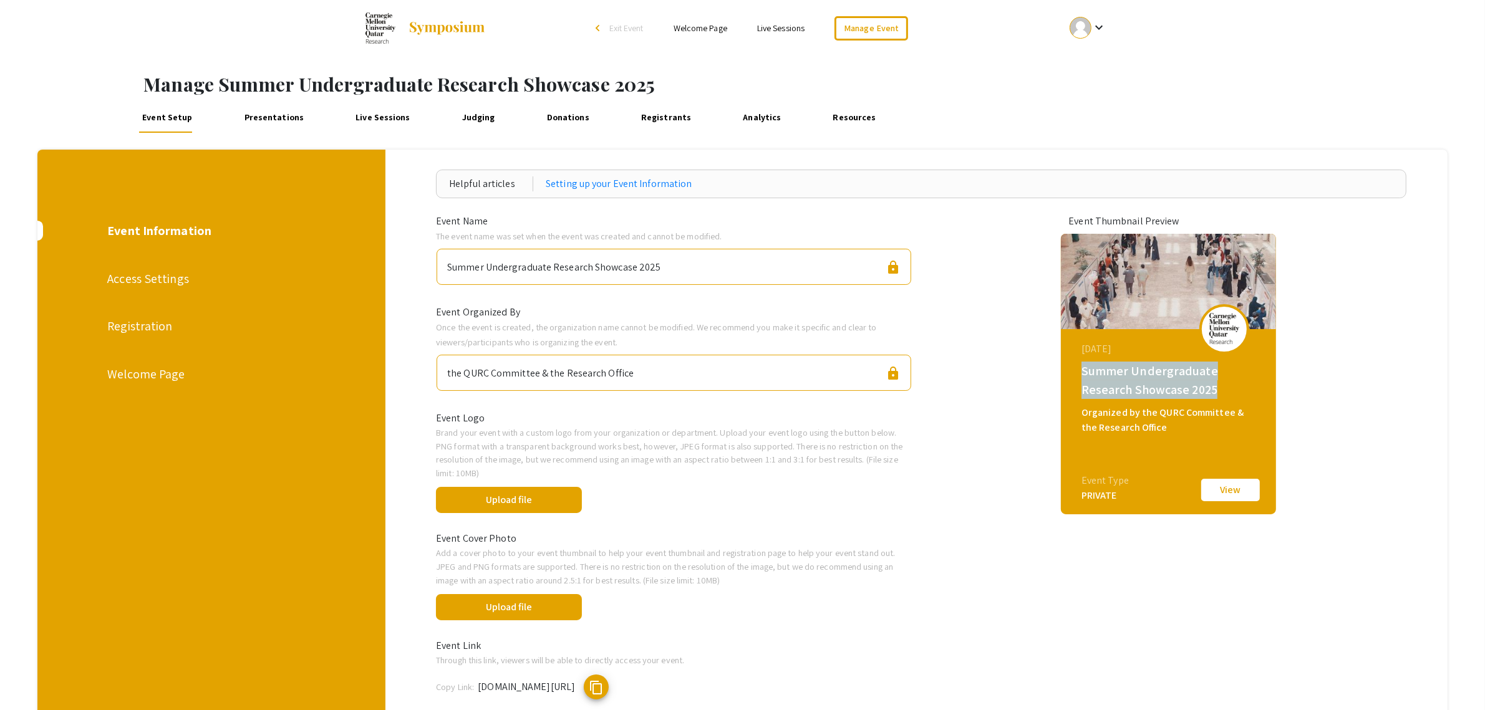
drag, startPoint x: 1090, startPoint y: 369, endPoint x: 1227, endPoint y: 389, distance: 139.3
click at [1227, 389] on div "Summer Undergraduate Research Showcase 2025" at bounding box center [1169, 380] width 177 height 37
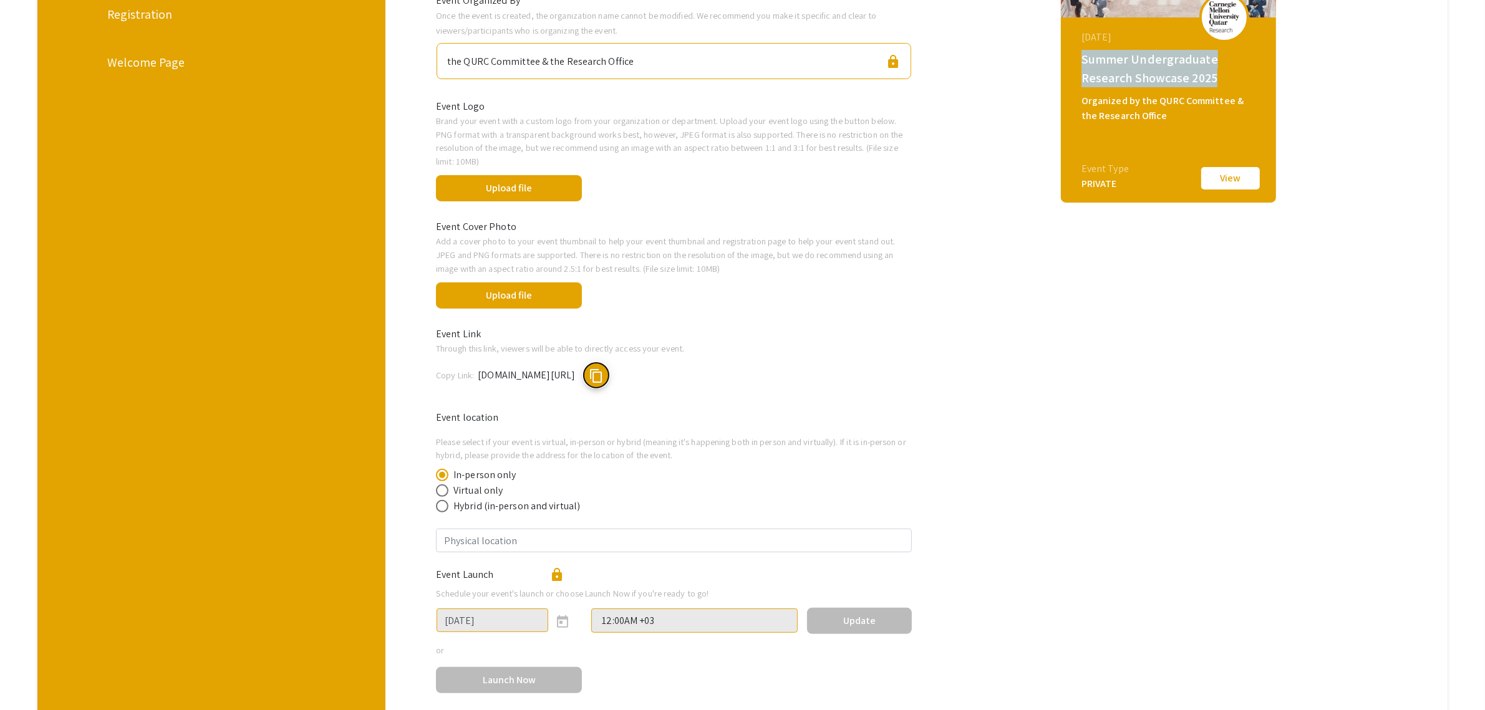
click at [604, 371] on span "content_copy" at bounding box center [596, 376] width 15 height 15
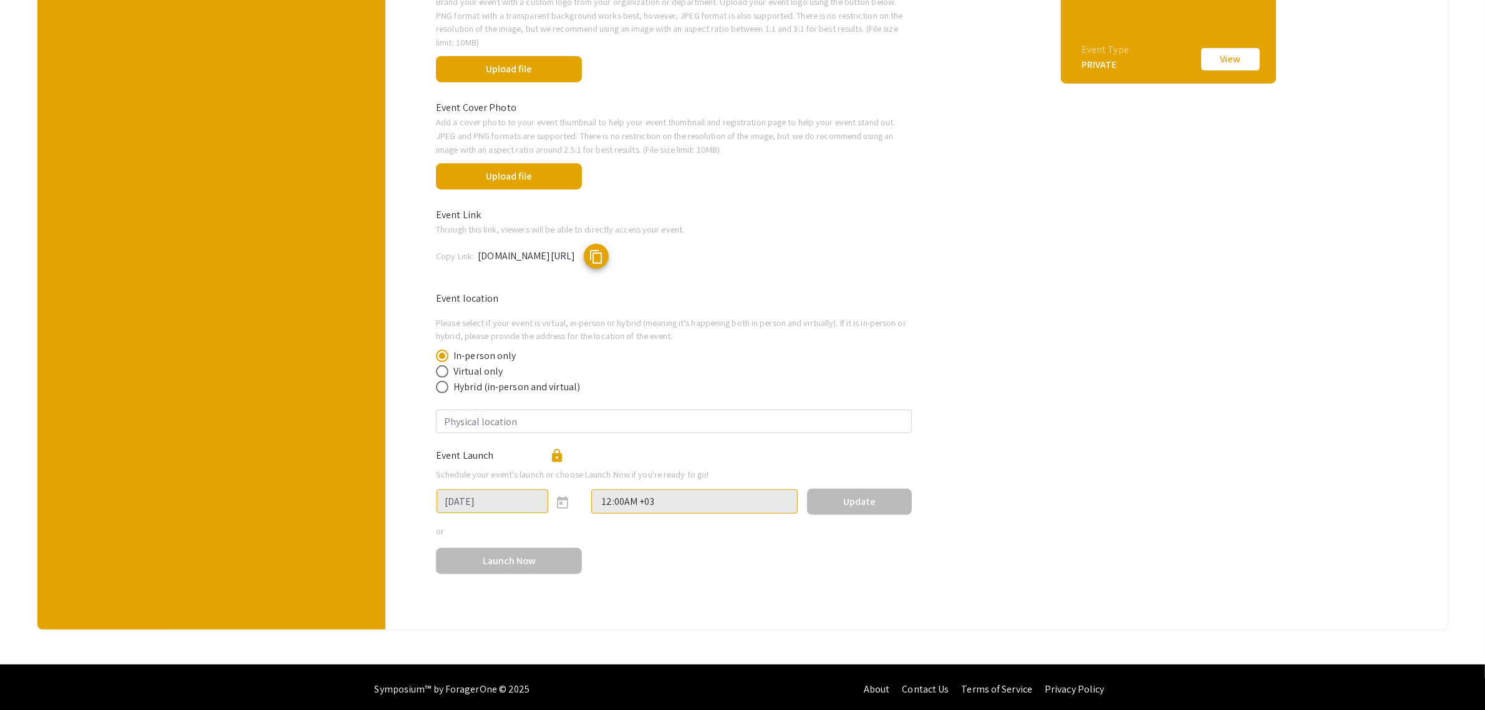
scroll to position [0, 0]
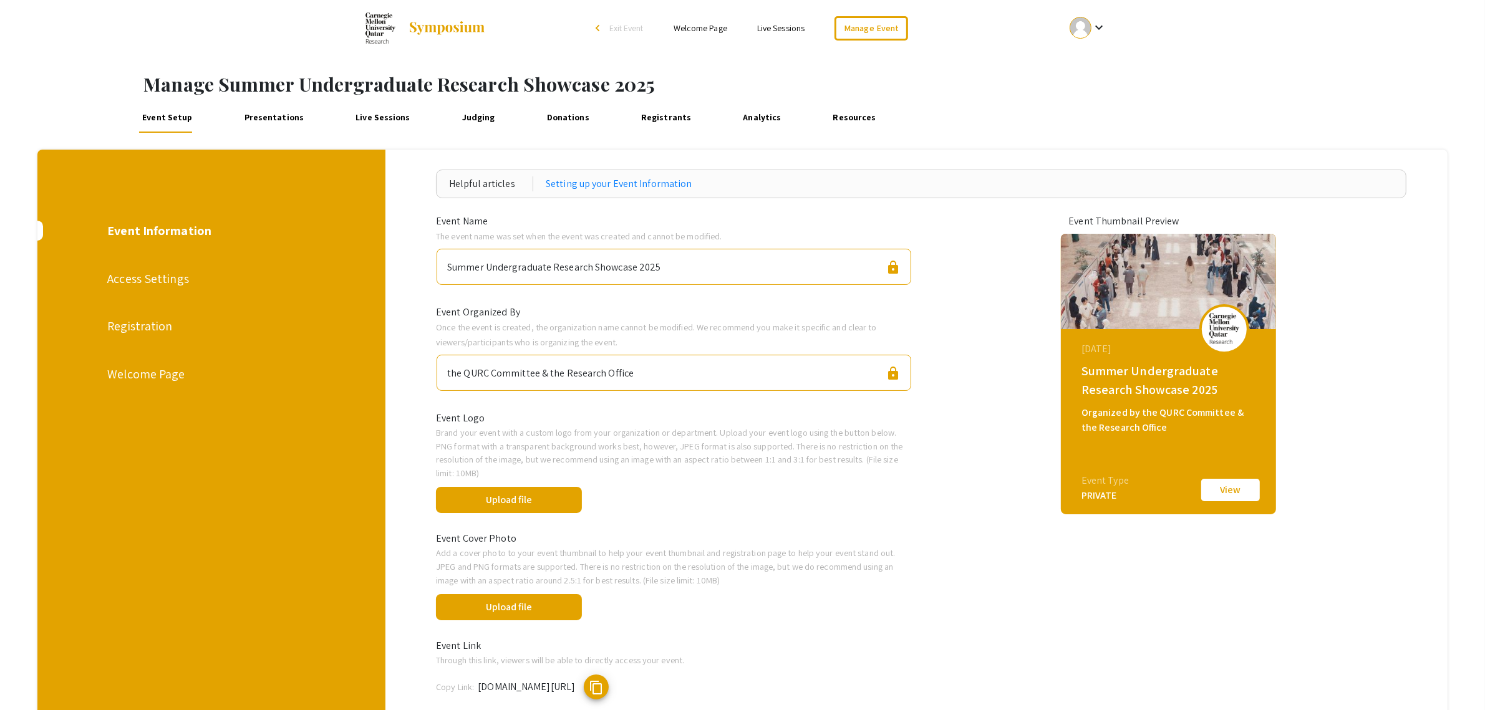
click at [642, 495] on div "Upload file done" at bounding box center [674, 498] width 495 height 36
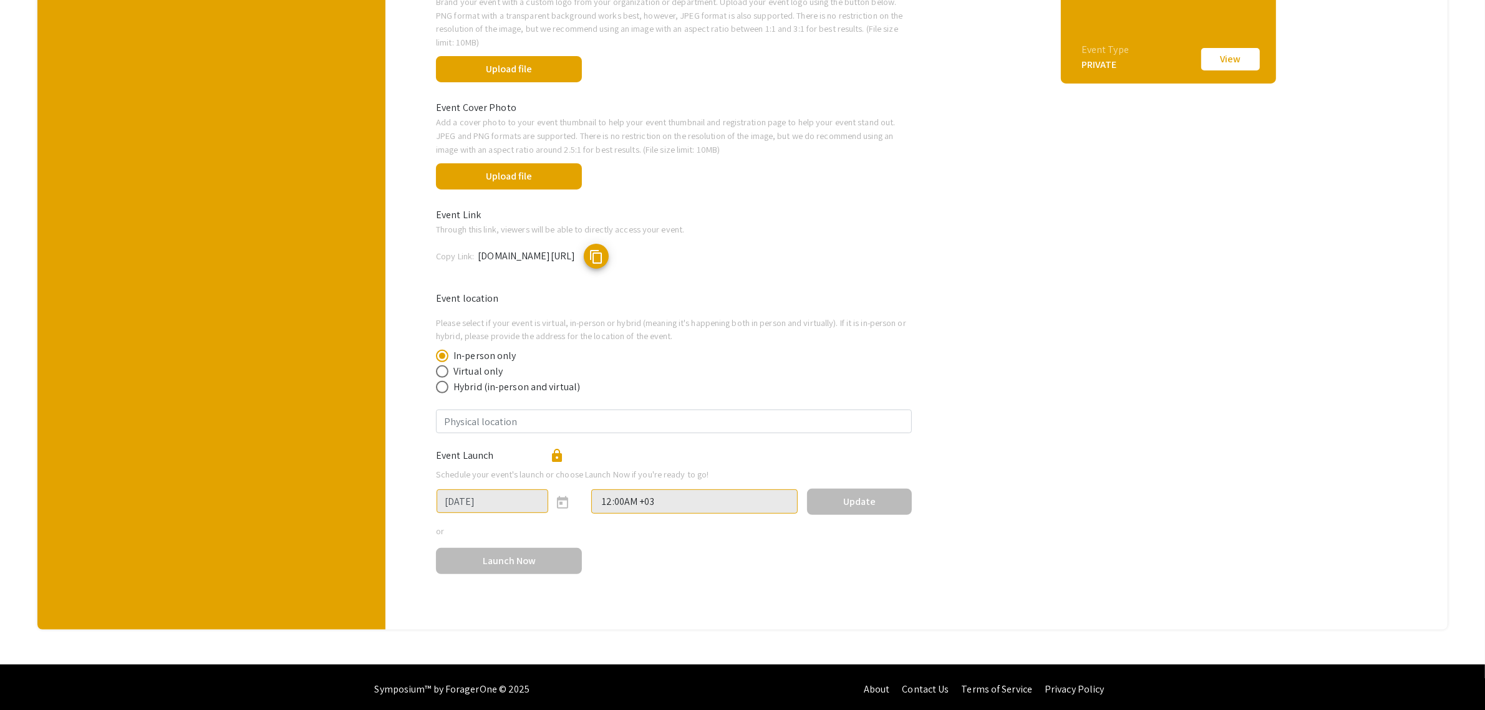
scroll to position [41, 0]
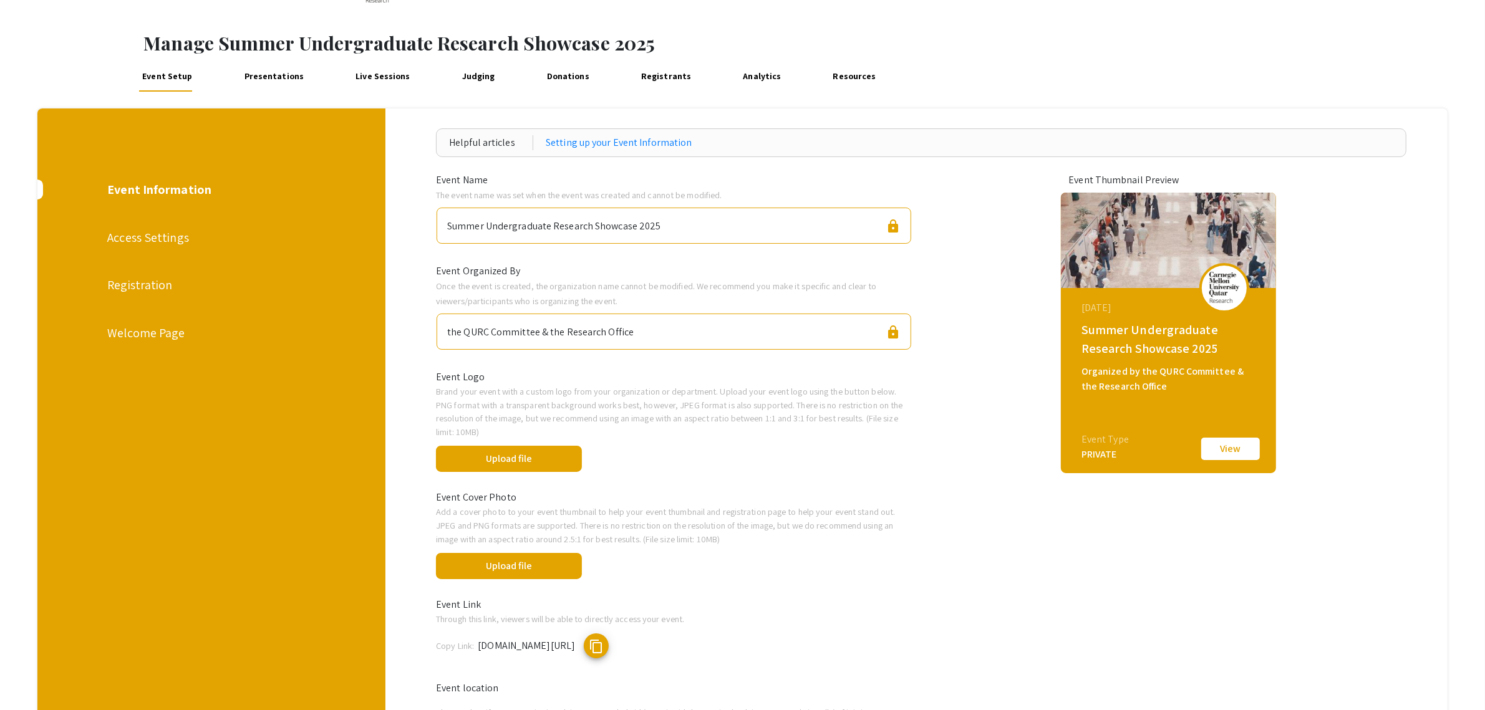
click at [128, 246] on div "Access Settings" at bounding box center [210, 237] width 207 height 19
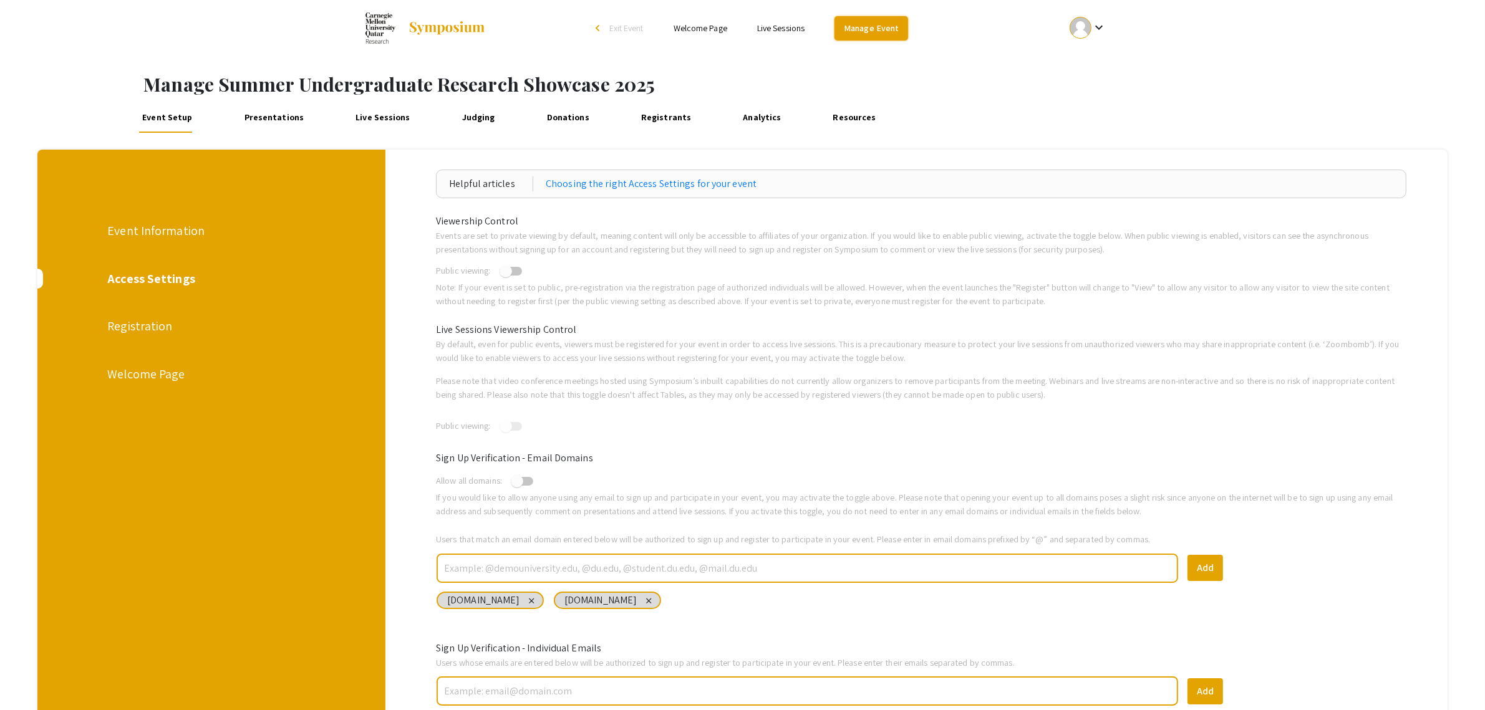
click at [864, 20] on link "Manage Event" at bounding box center [871, 28] width 74 height 24
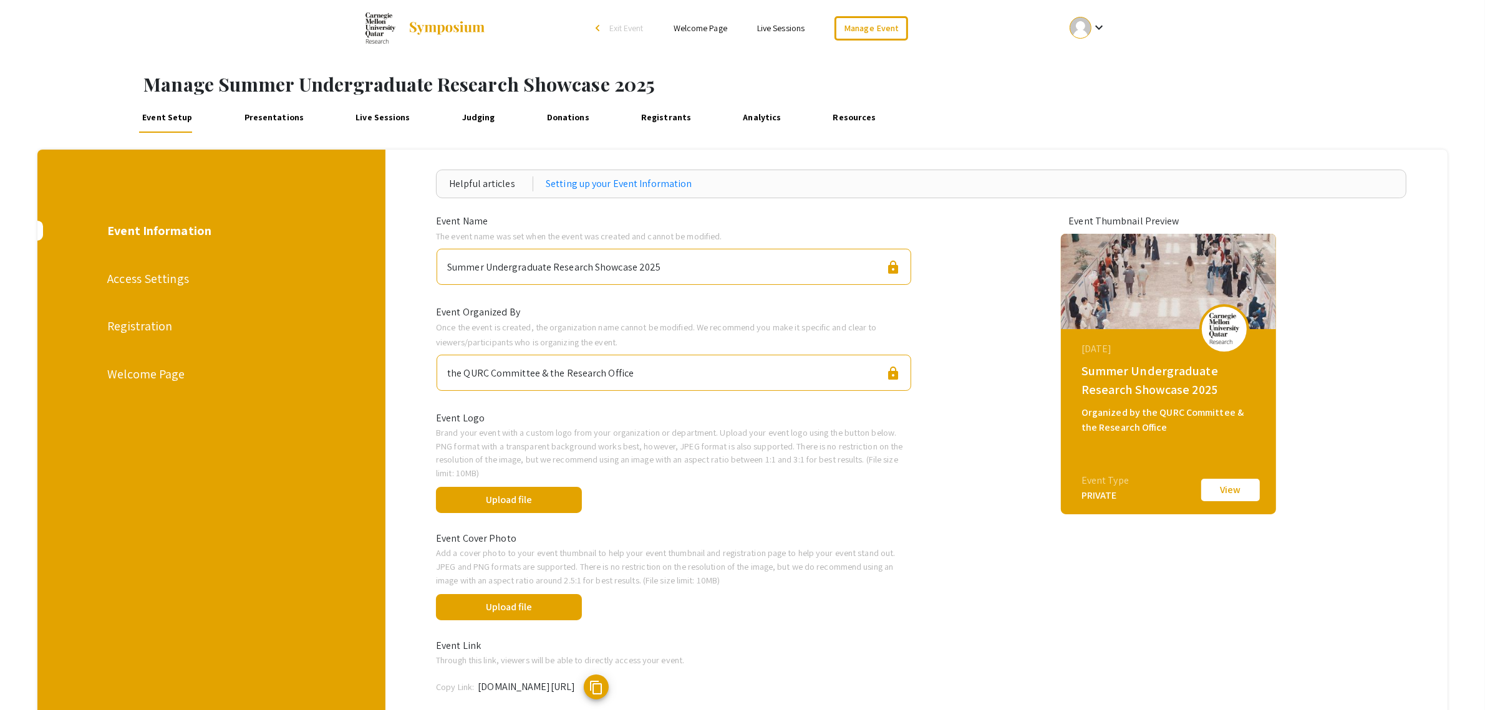
click at [596, 24] on li "arrow_back_ios Exit Event" at bounding box center [623, 28] width 72 height 15
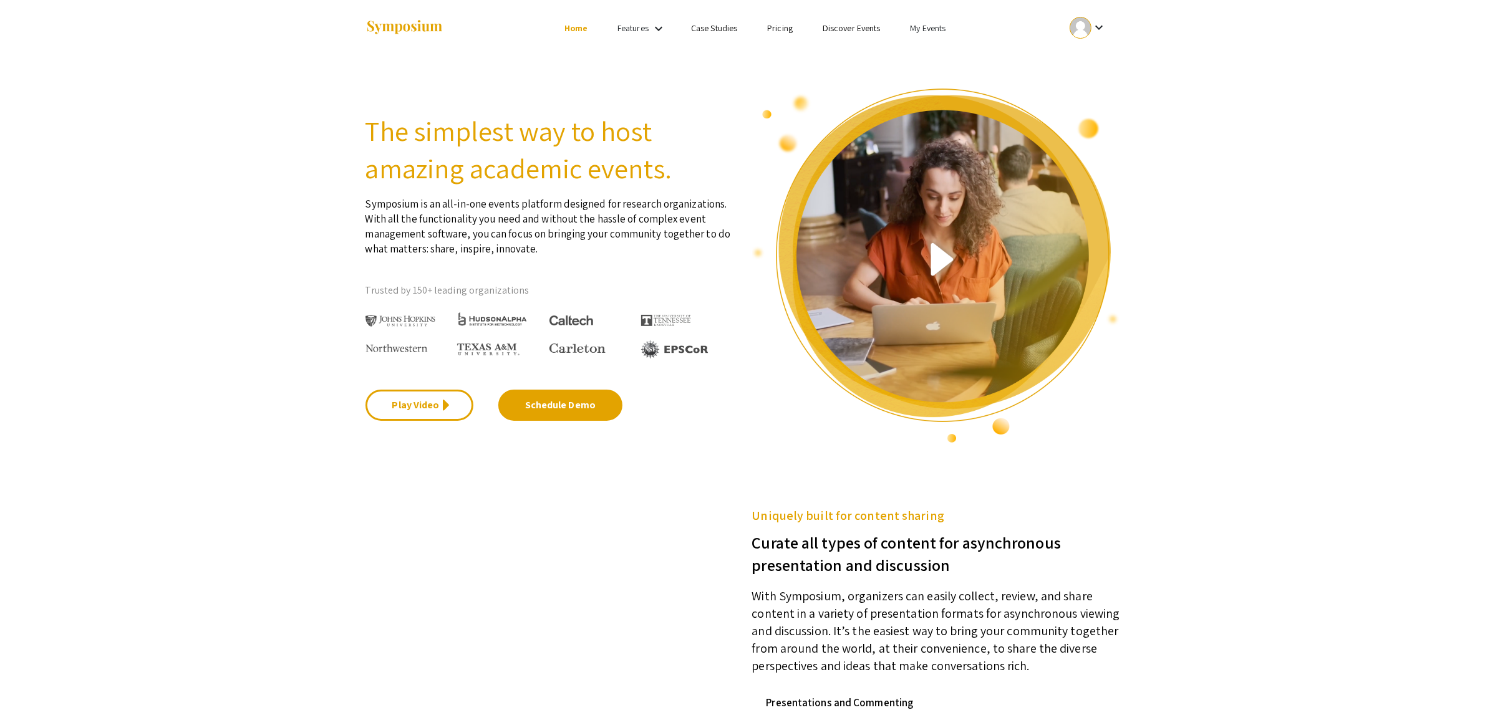
click at [849, 26] on link "Discover Events" at bounding box center [852, 27] width 58 height 11
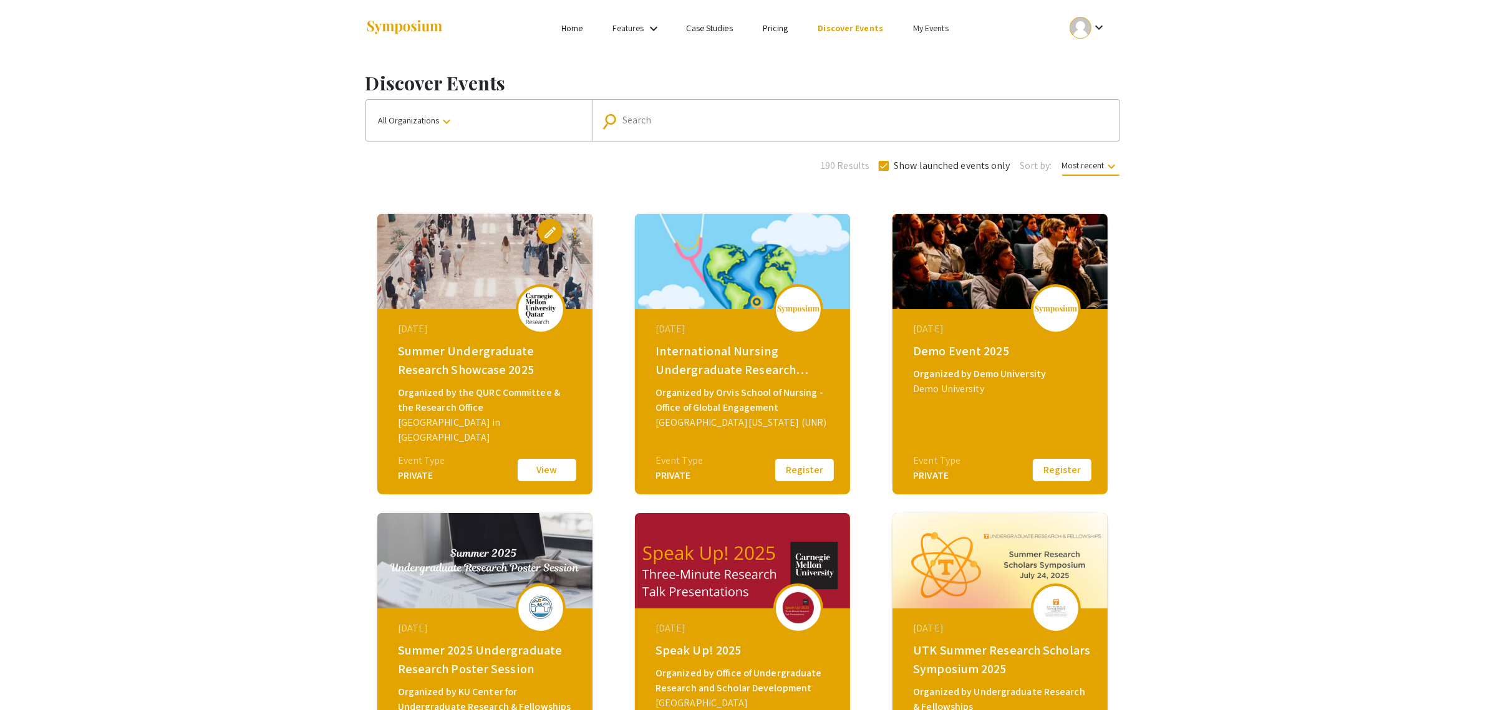
click at [459, 271] on img at bounding box center [484, 261] width 215 height 95
click at [544, 458] on button "View" at bounding box center [547, 470] width 62 height 26
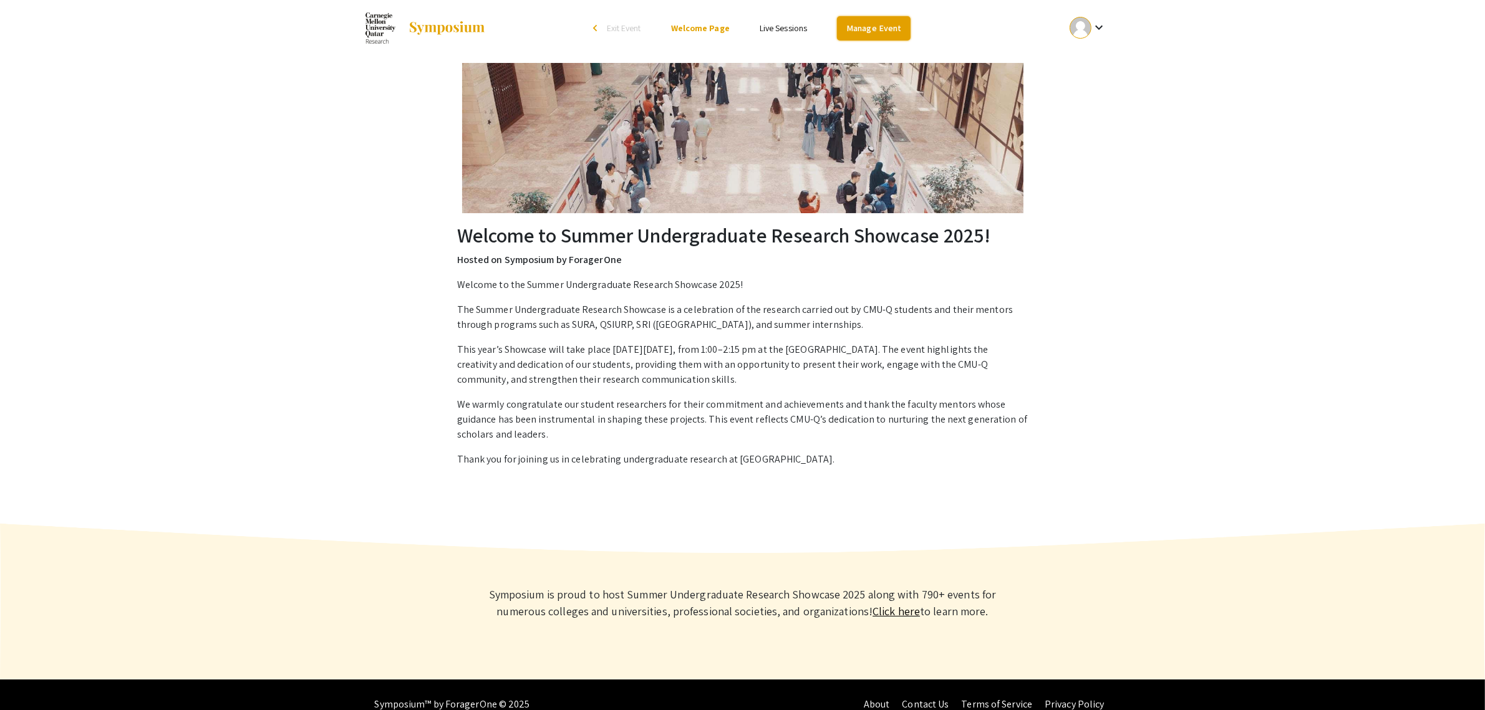
click at [858, 26] on link "Manage Event" at bounding box center [874, 28] width 74 height 24
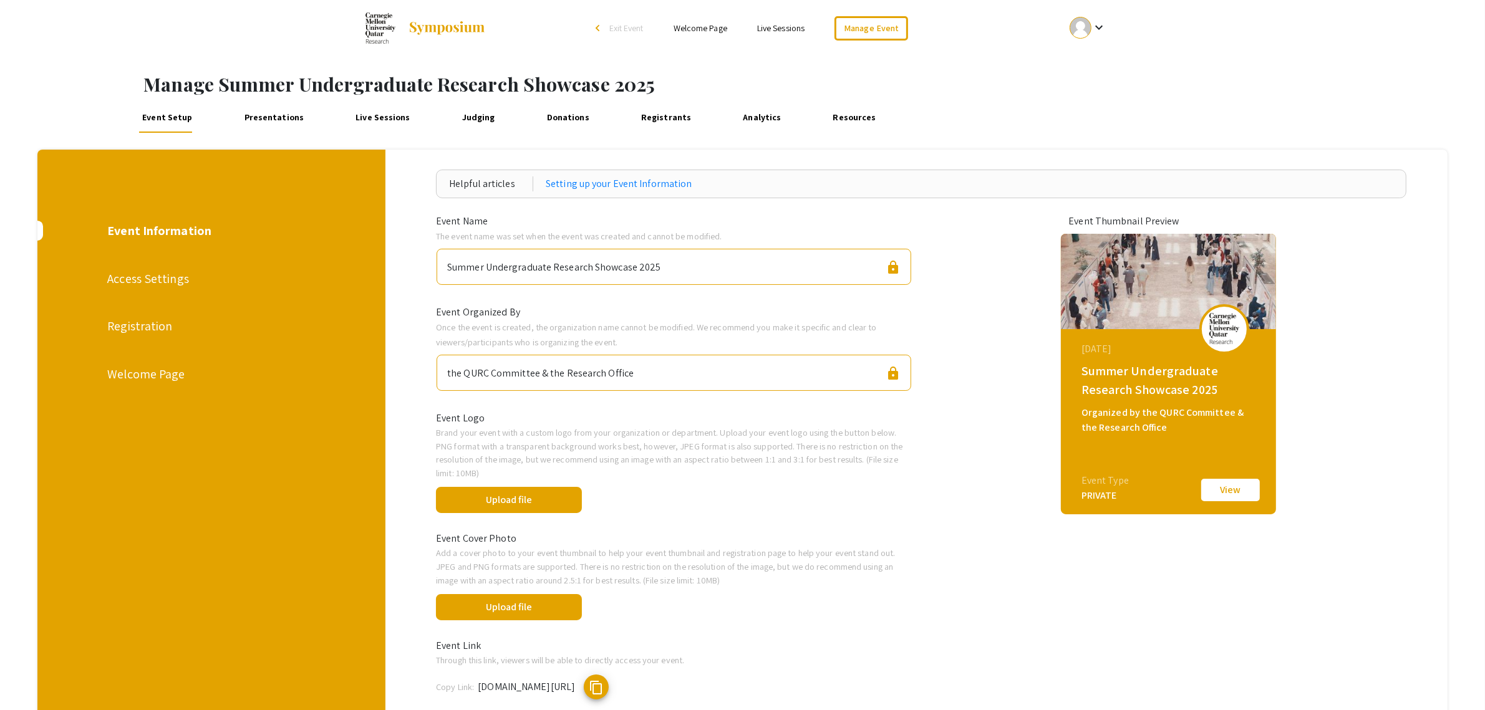
click at [278, 117] on link "Presentations" at bounding box center [274, 118] width 67 height 30
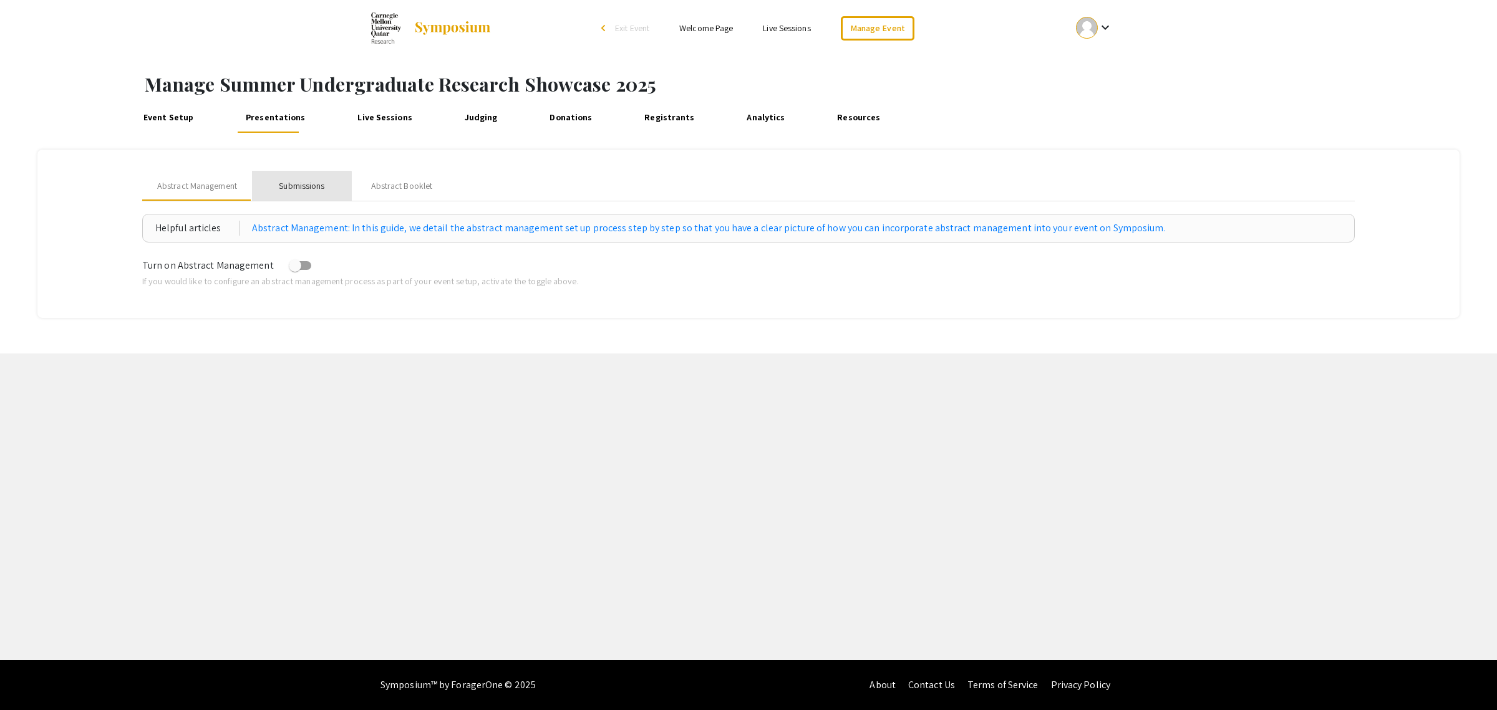
click at [300, 188] on div "Submissions" at bounding box center [302, 186] width 46 height 13
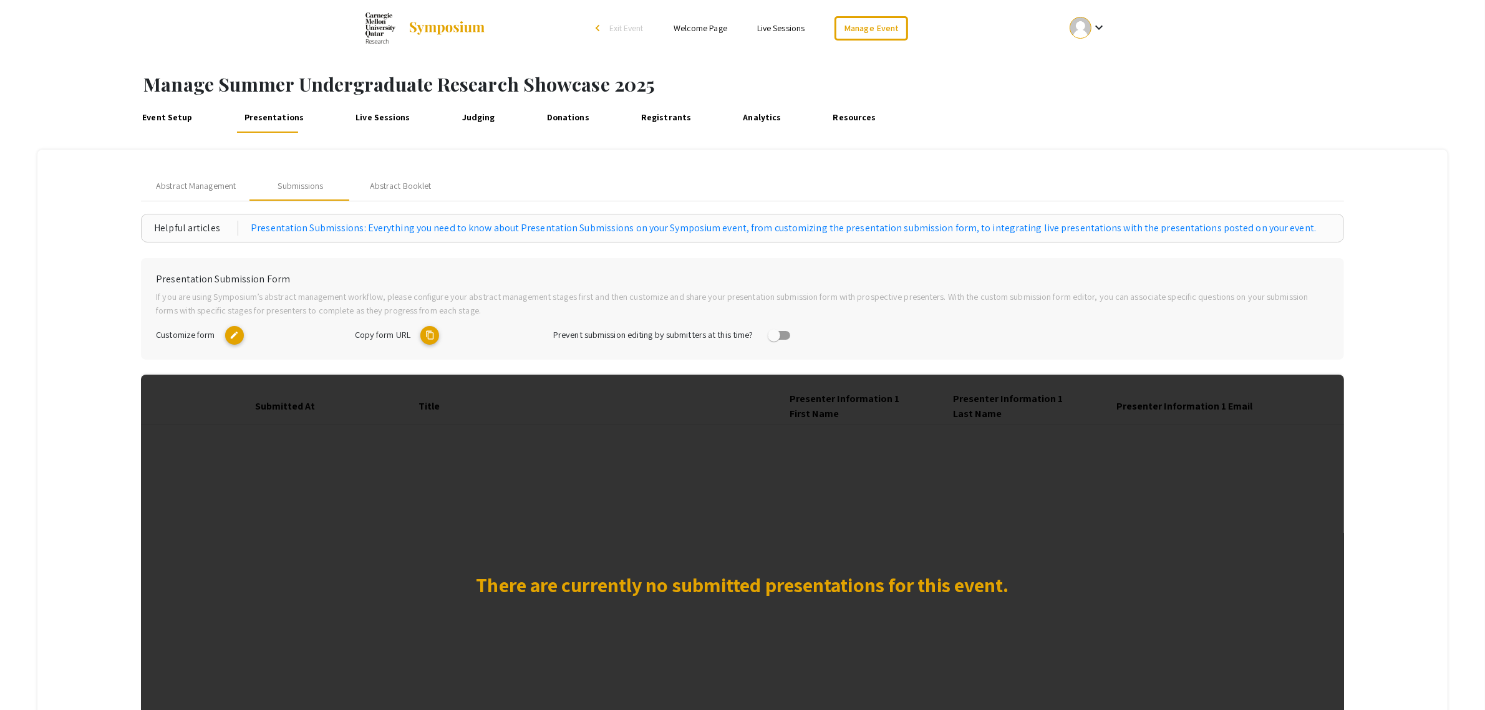
click at [435, 336] on mat-icon "content_copy" at bounding box center [429, 335] width 19 height 19
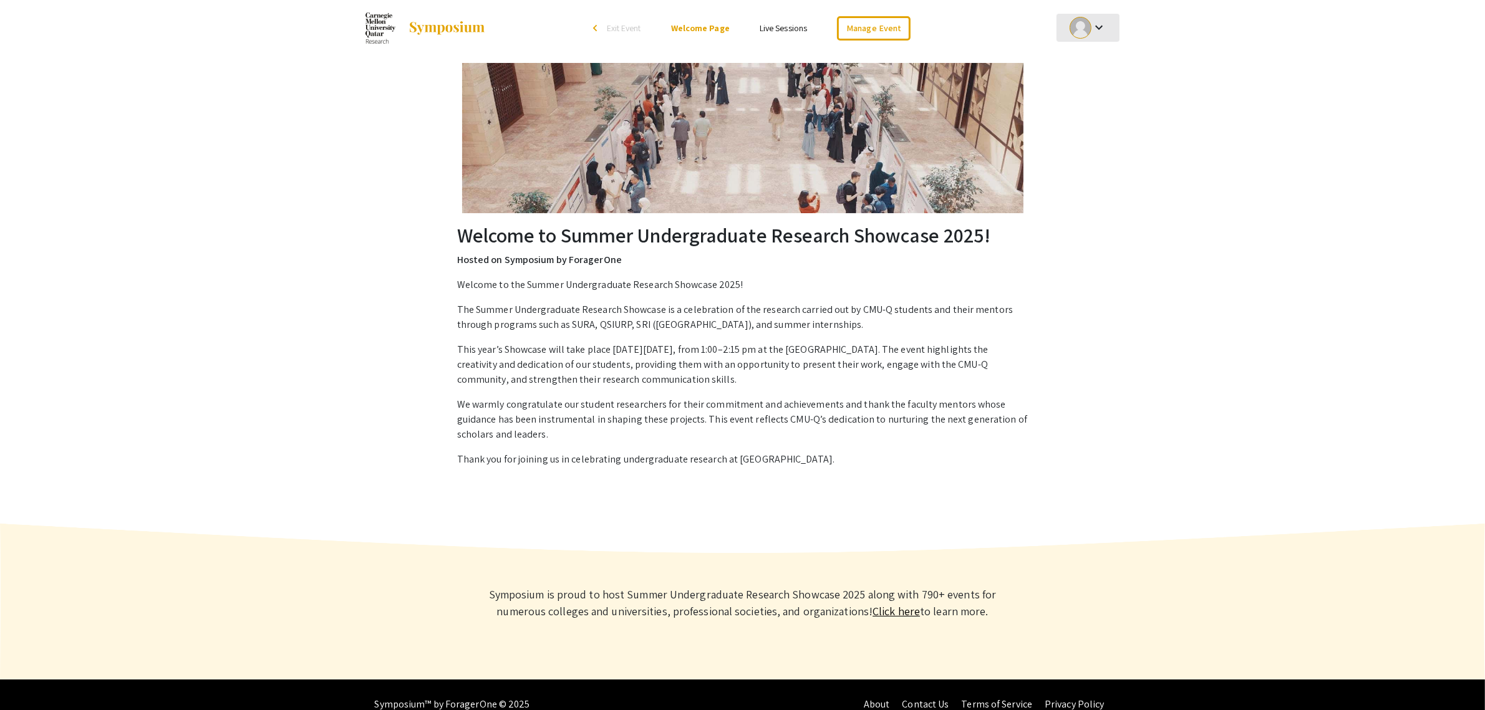
click at [1098, 39] on div "keyboard_arrow_down" at bounding box center [1087, 28] width 43 height 28
click at [1388, 284] on div at bounding box center [742, 355] width 1485 height 710
